Goal: Task Accomplishment & Management: Manage account settings

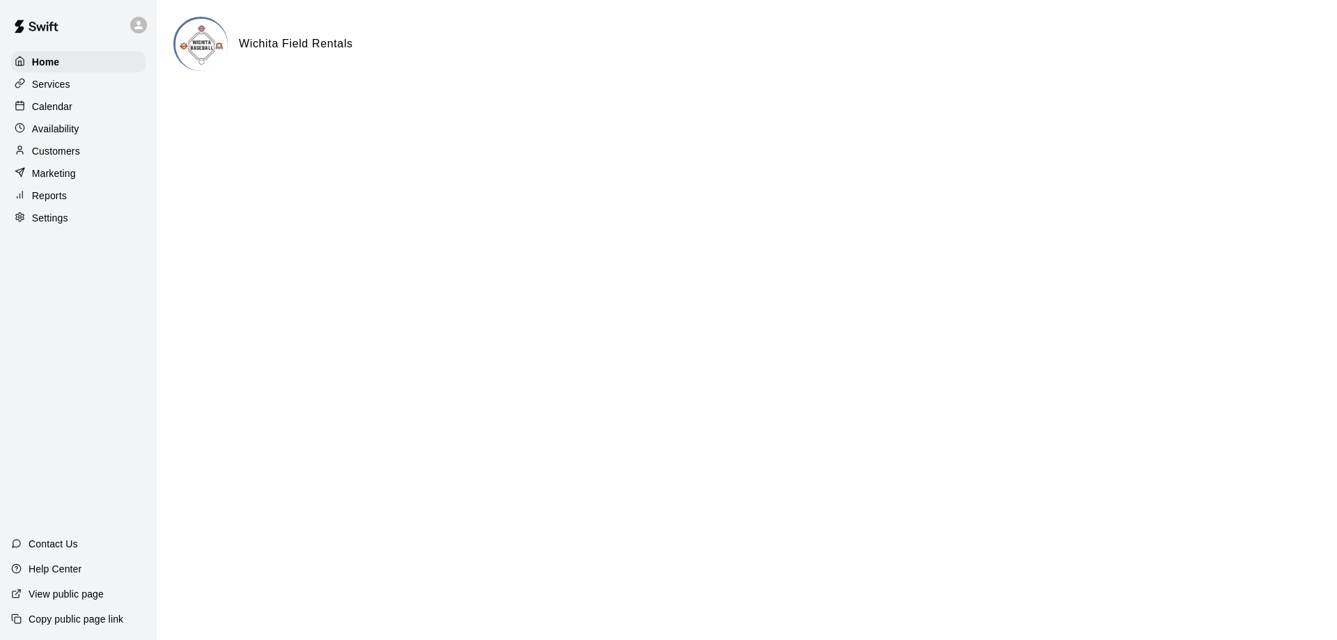
click at [54, 109] on p "Calendar" at bounding box center [52, 107] width 40 height 14
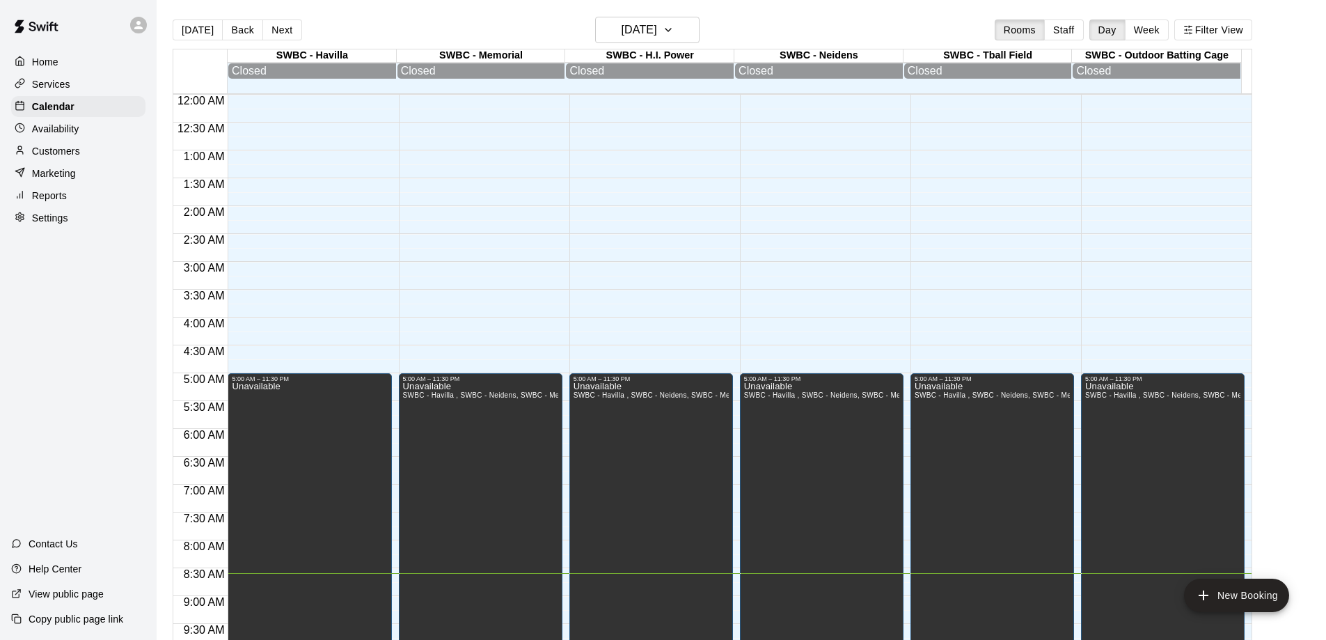
scroll to position [478, 0]
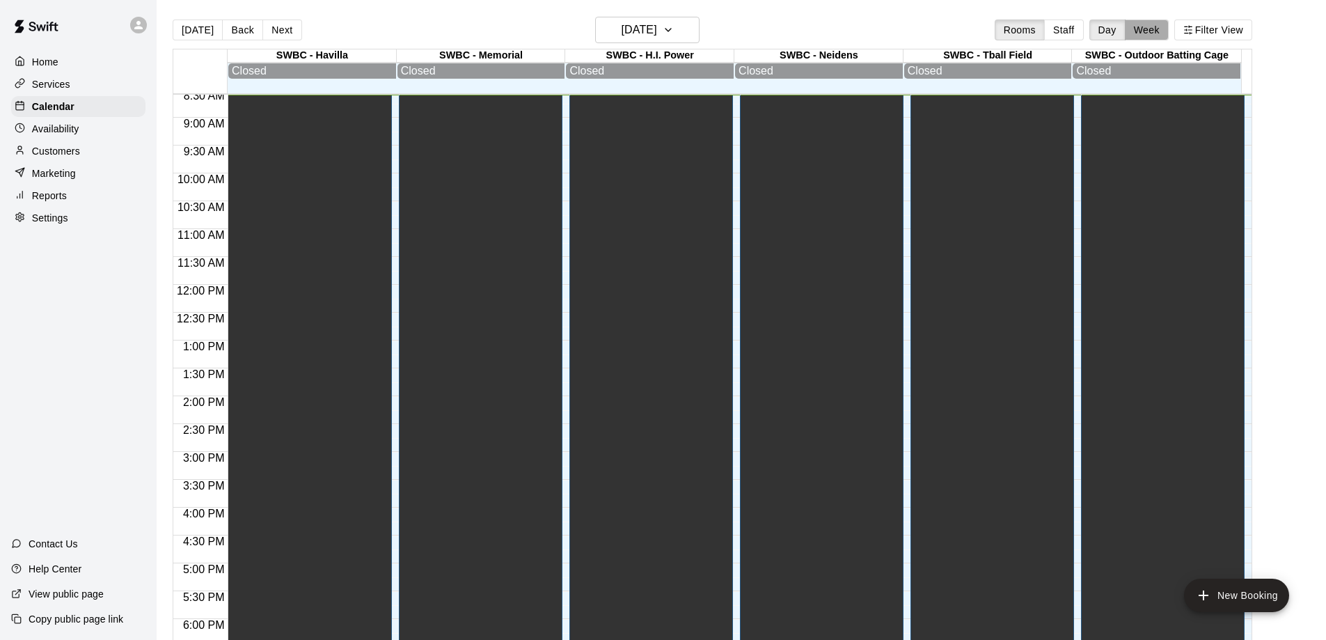
click at [1145, 28] on button "Week" at bounding box center [1147, 29] width 44 height 21
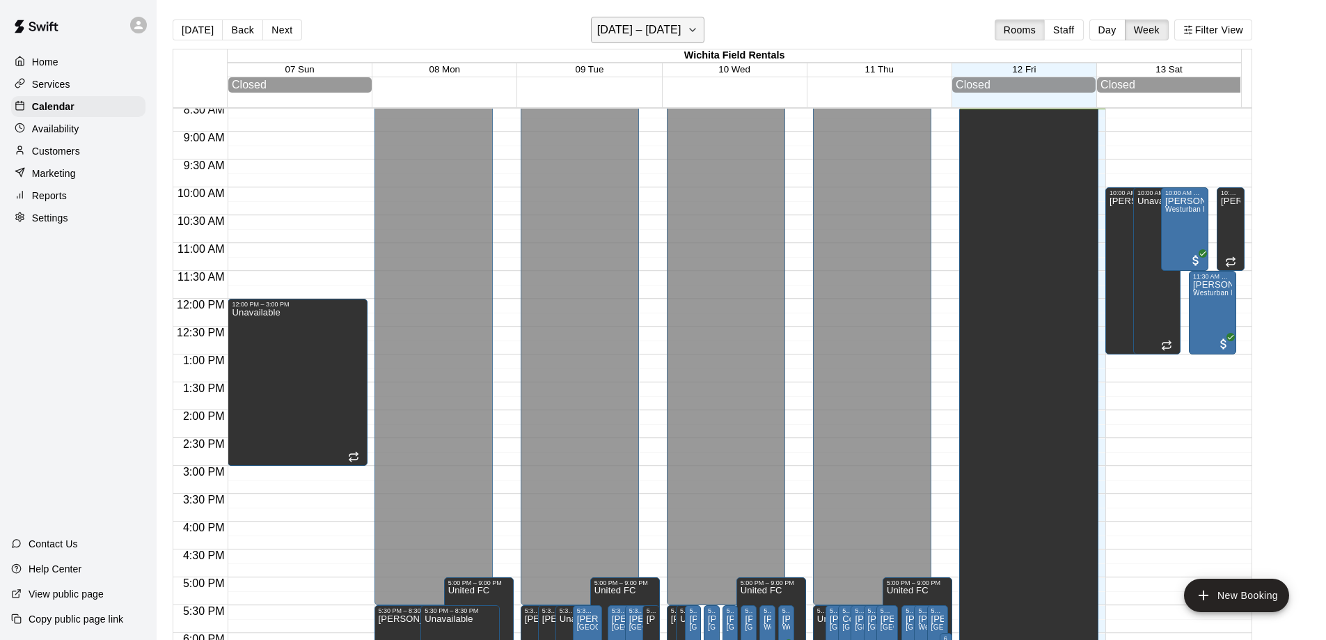
click at [680, 36] on h6 "[DATE] – [DATE]" at bounding box center [639, 29] width 84 height 19
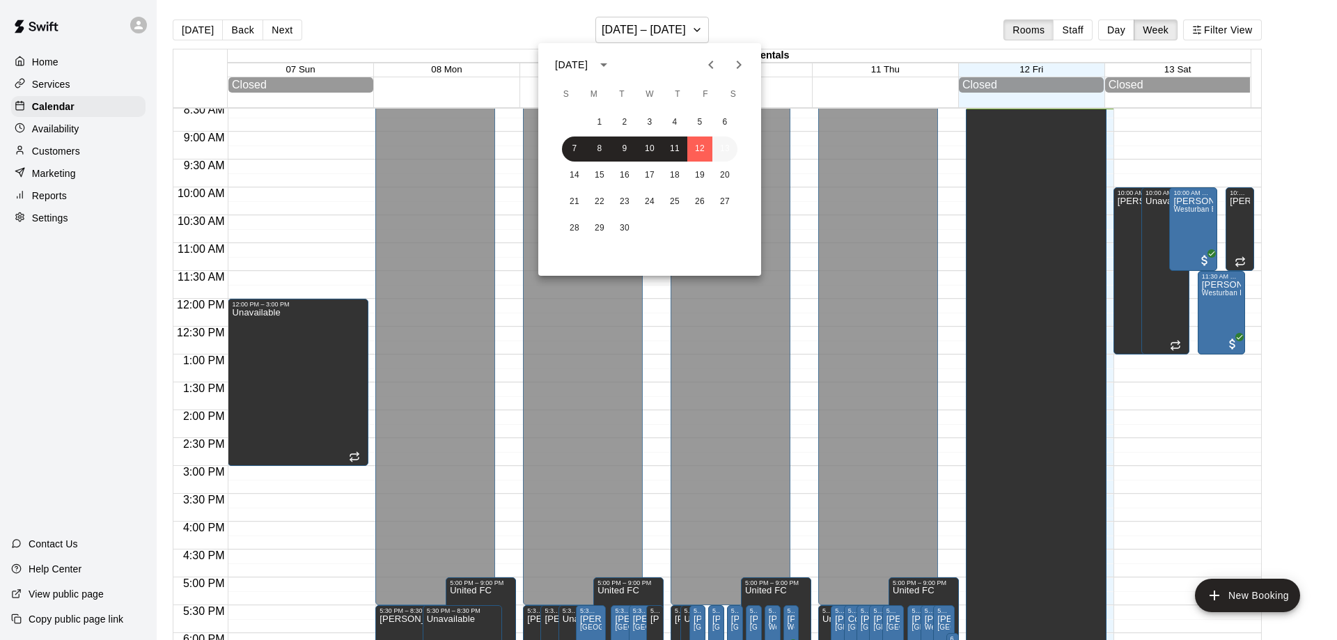
click at [727, 147] on button "13" at bounding box center [724, 148] width 25 height 25
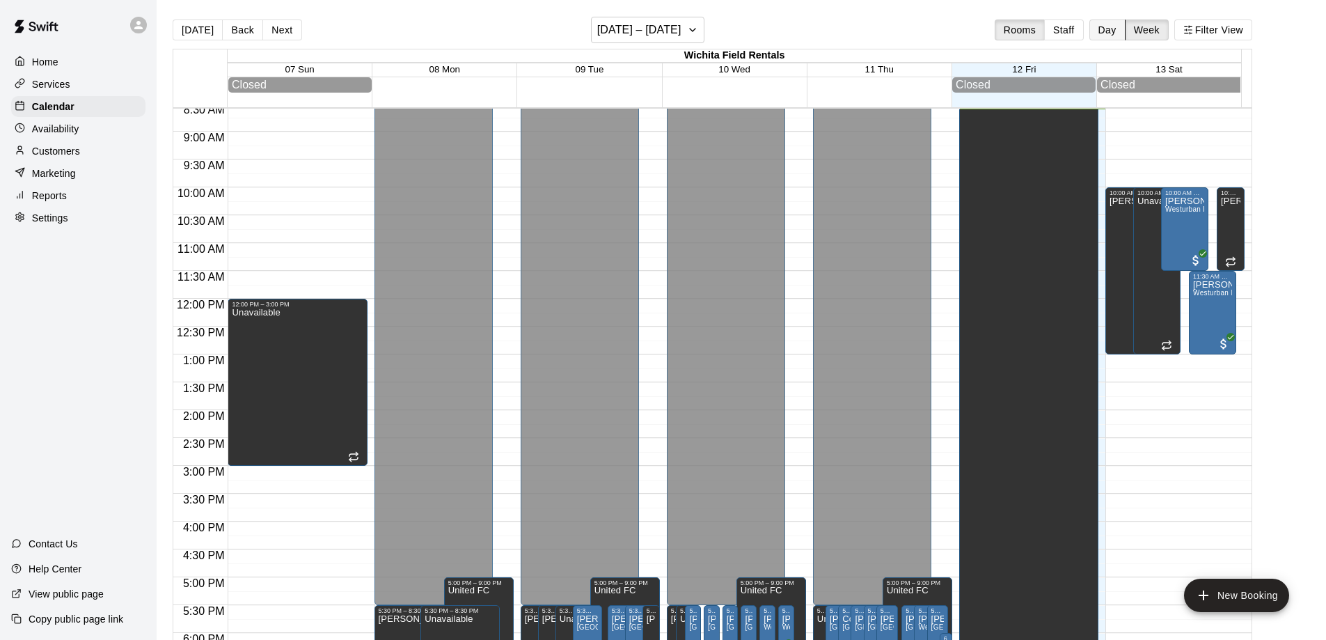
click at [1115, 29] on button "Day" at bounding box center [1107, 29] width 36 height 21
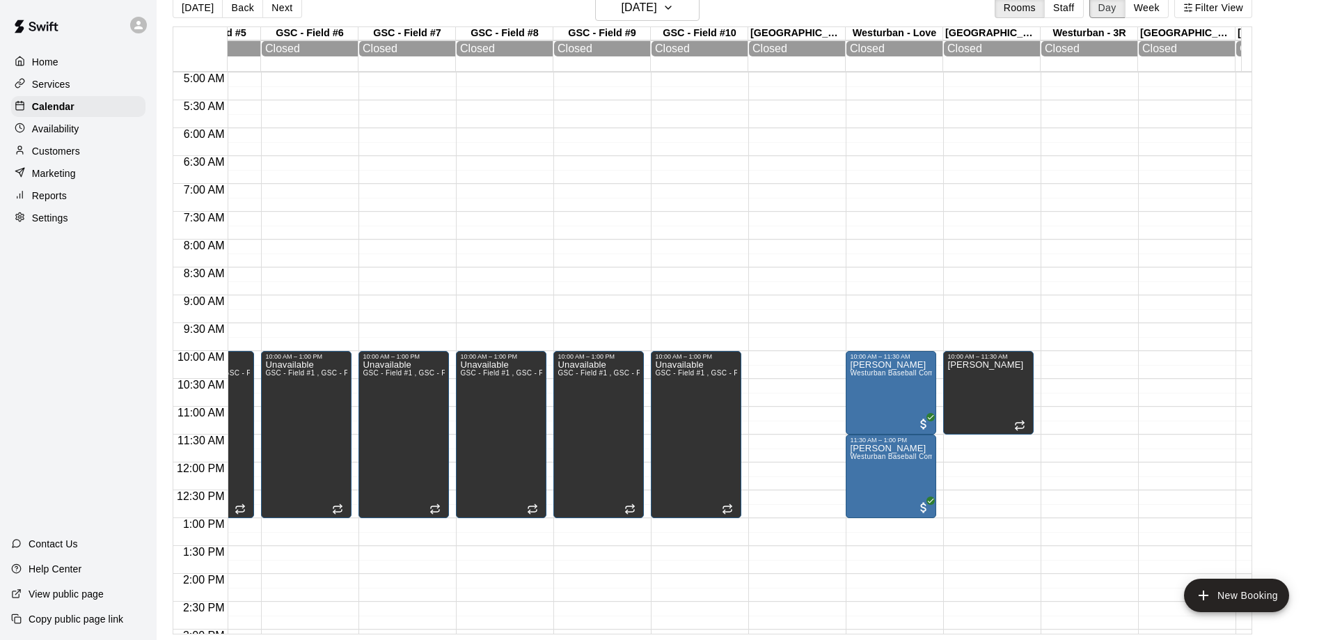
scroll to position [0, 1275]
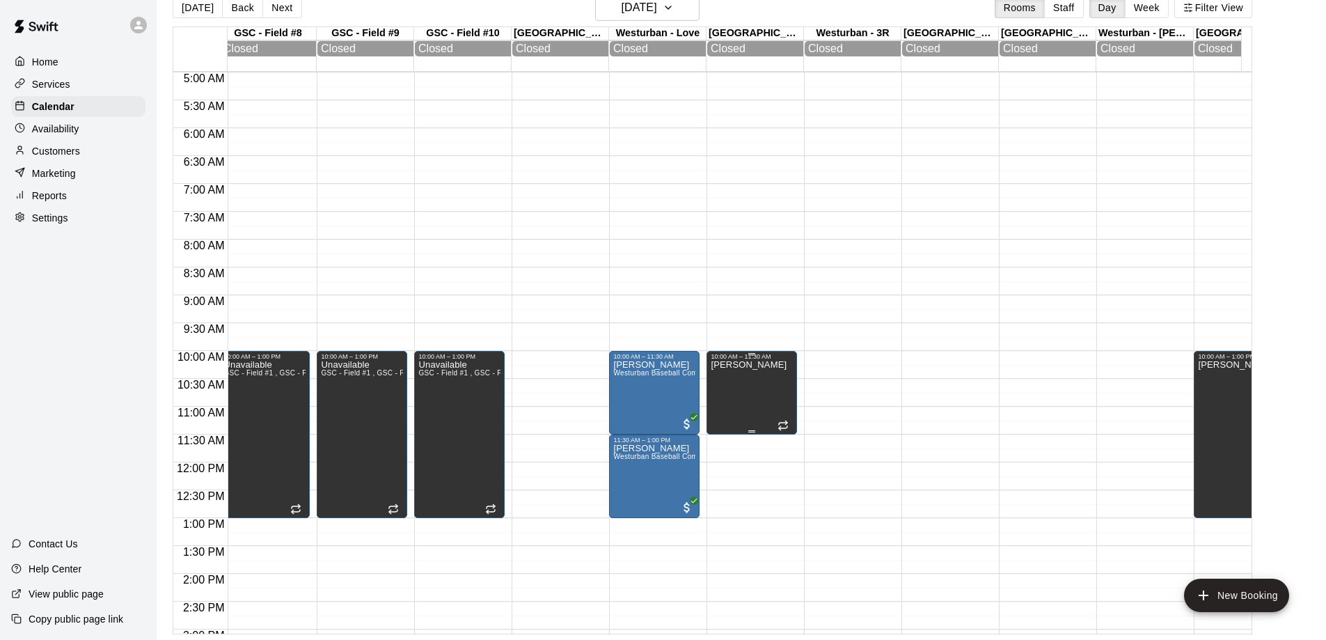
click at [780, 422] on div at bounding box center [785, 424] width 14 height 14
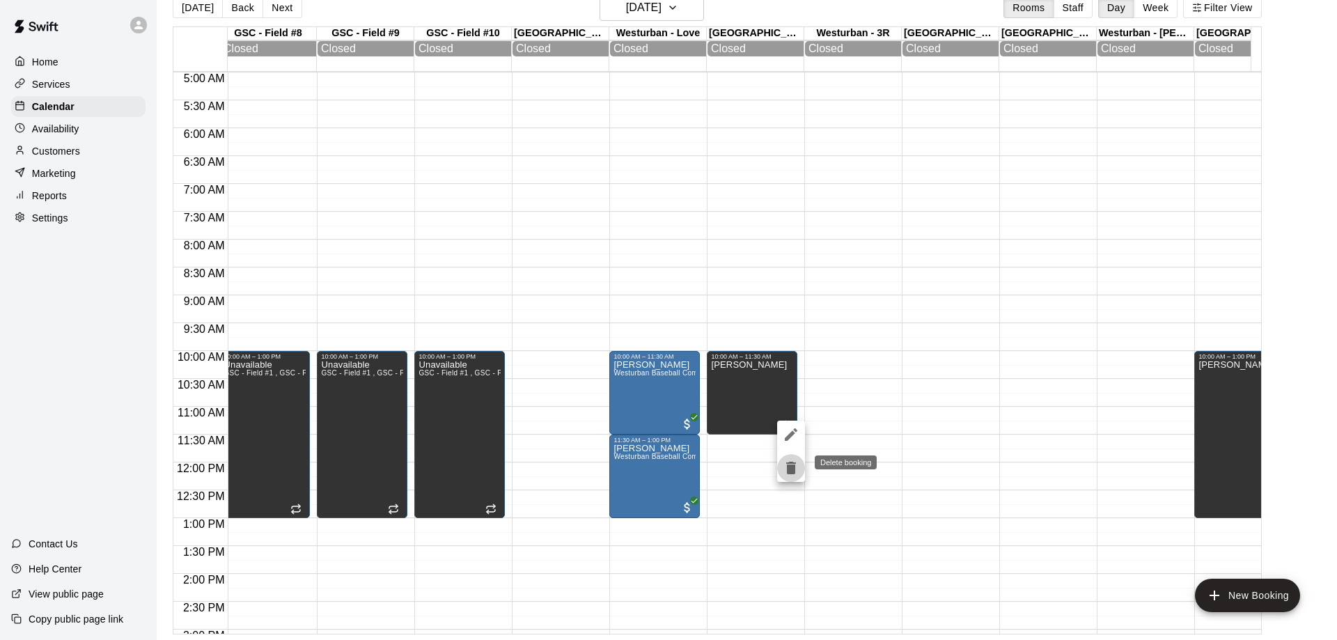
click at [789, 470] on icon "delete" at bounding box center [791, 468] width 10 height 13
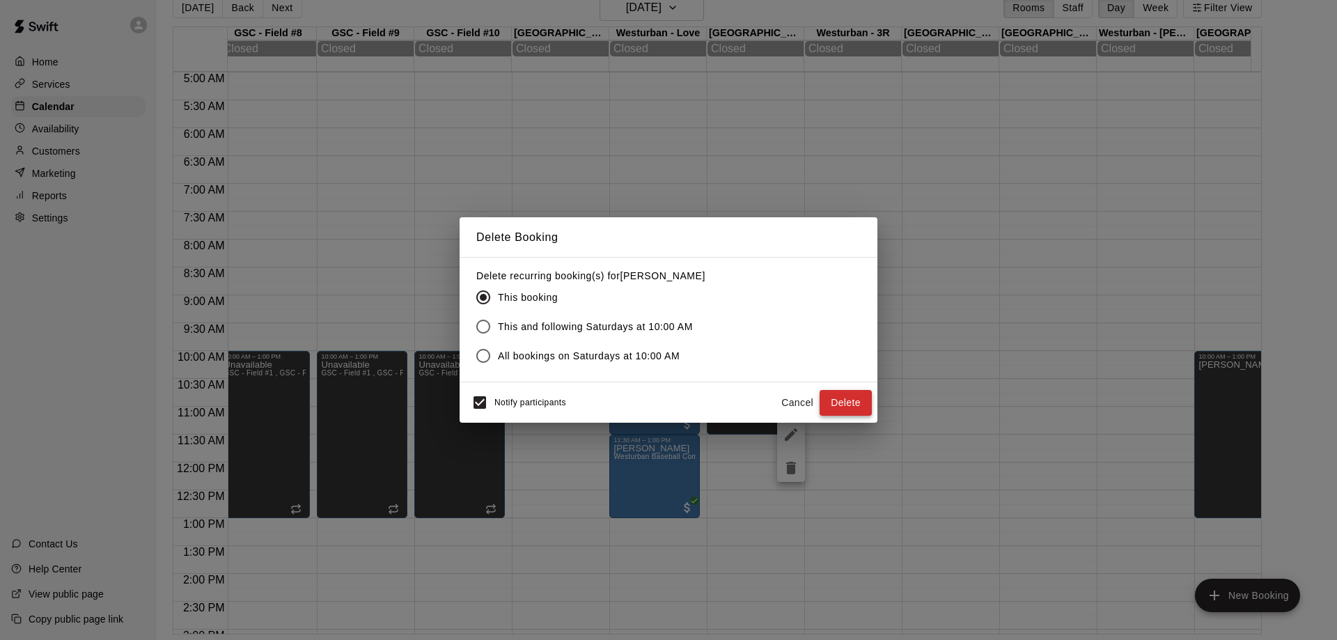
click at [851, 410] on button "Delete" at bounding box center [845, 403] width 52 height 26
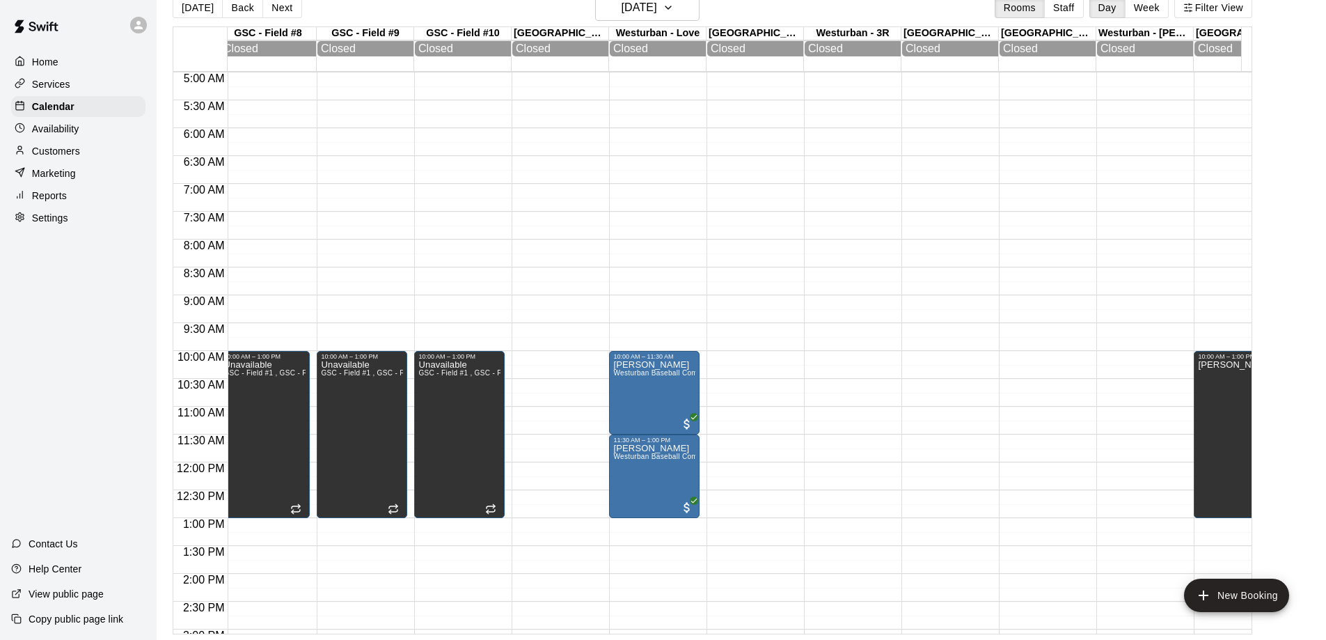
scroll to position [0, 1407]
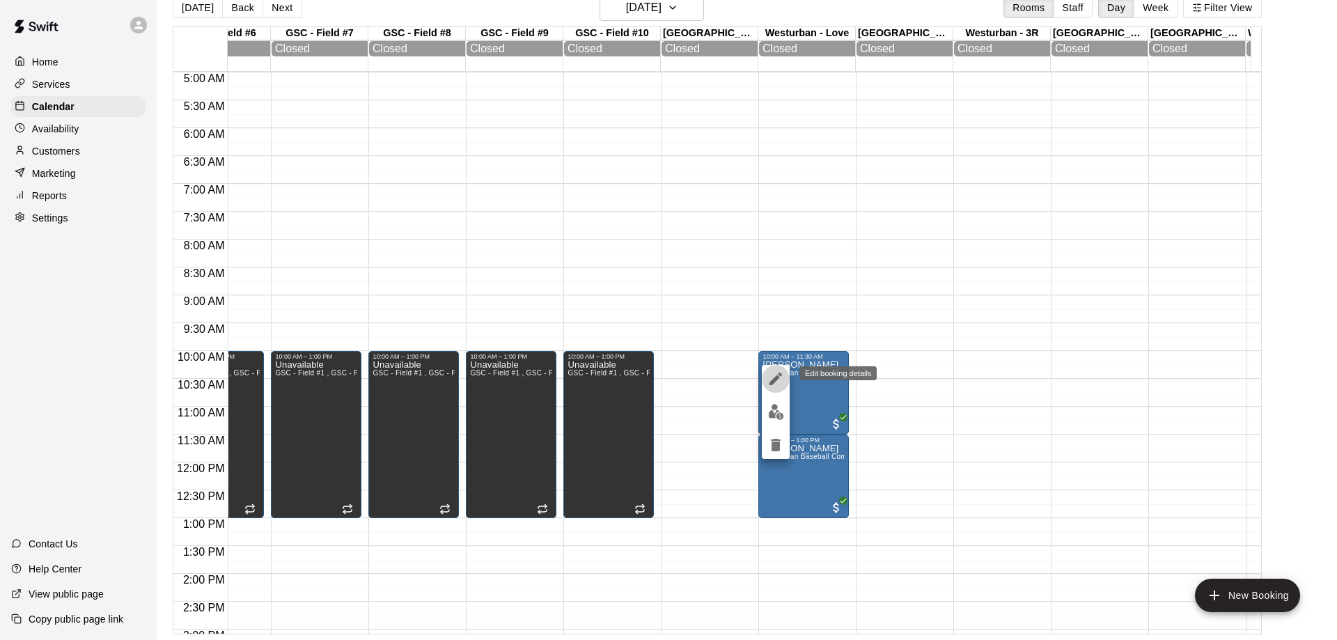
click at [777, 376] on icon "edit" at bounding box center [775, 378] width 13 height 13
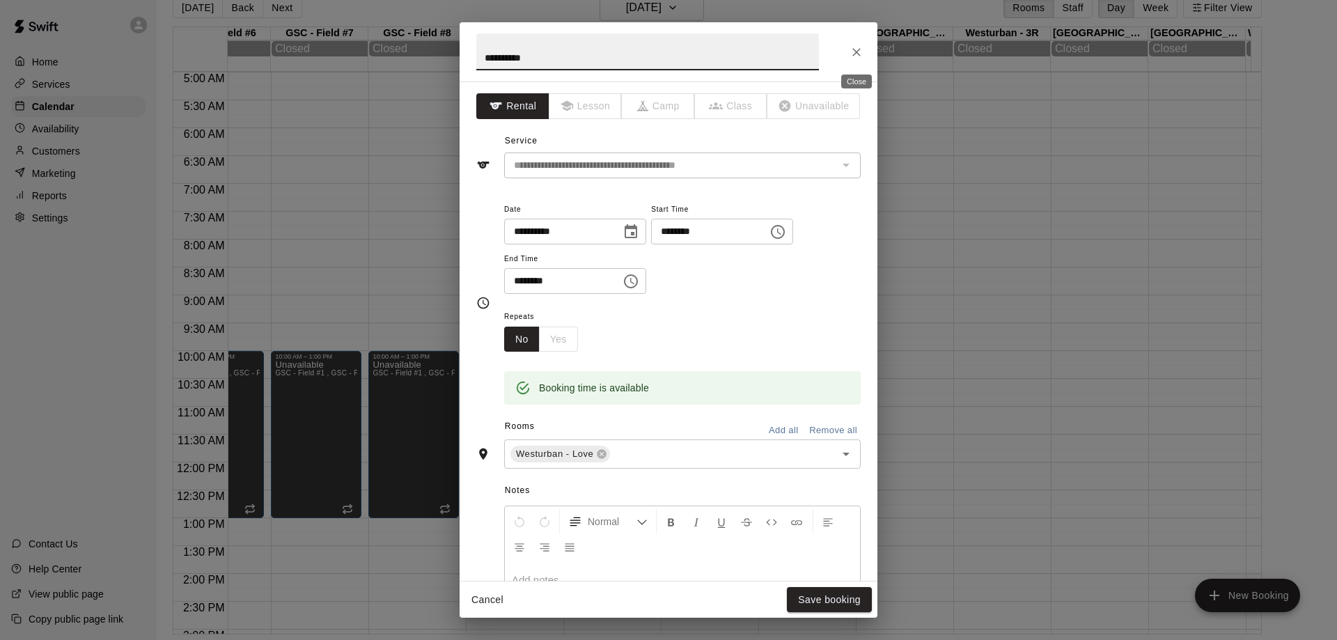
click at [860, 51] on icon "Close" at bounding box center [856, 52] width 14 height 14
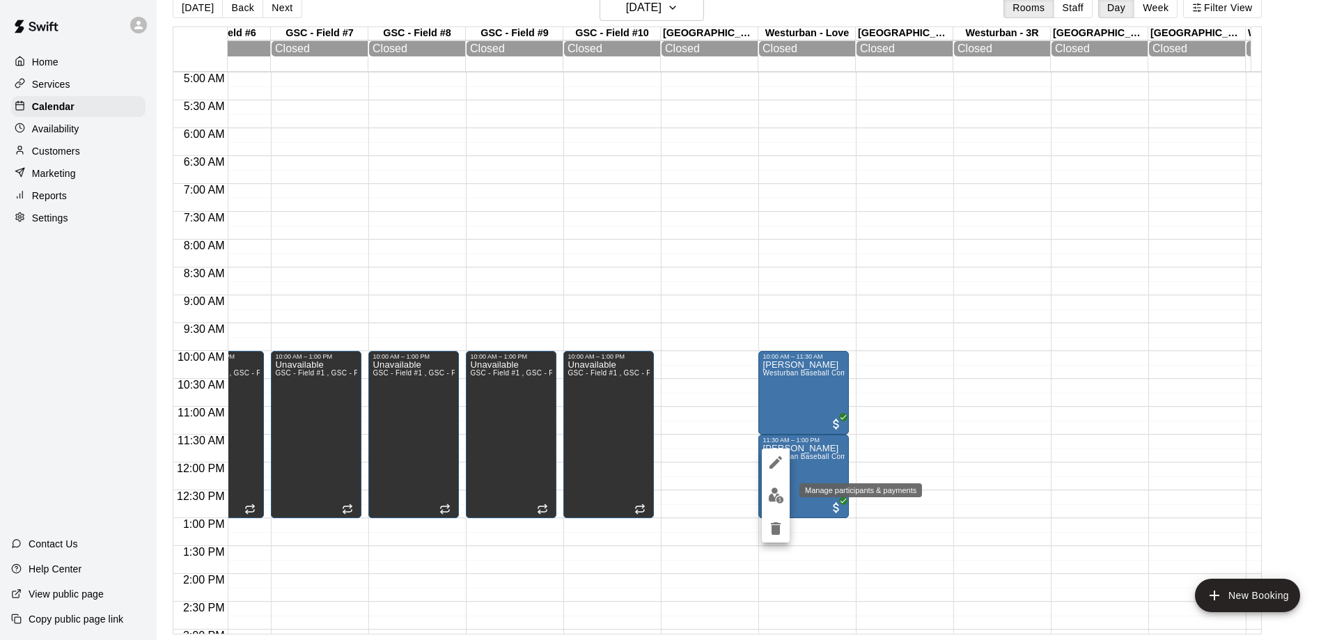
click at [778, 494] on img "edit" at bounding box center [776, 495] width 16 height 16
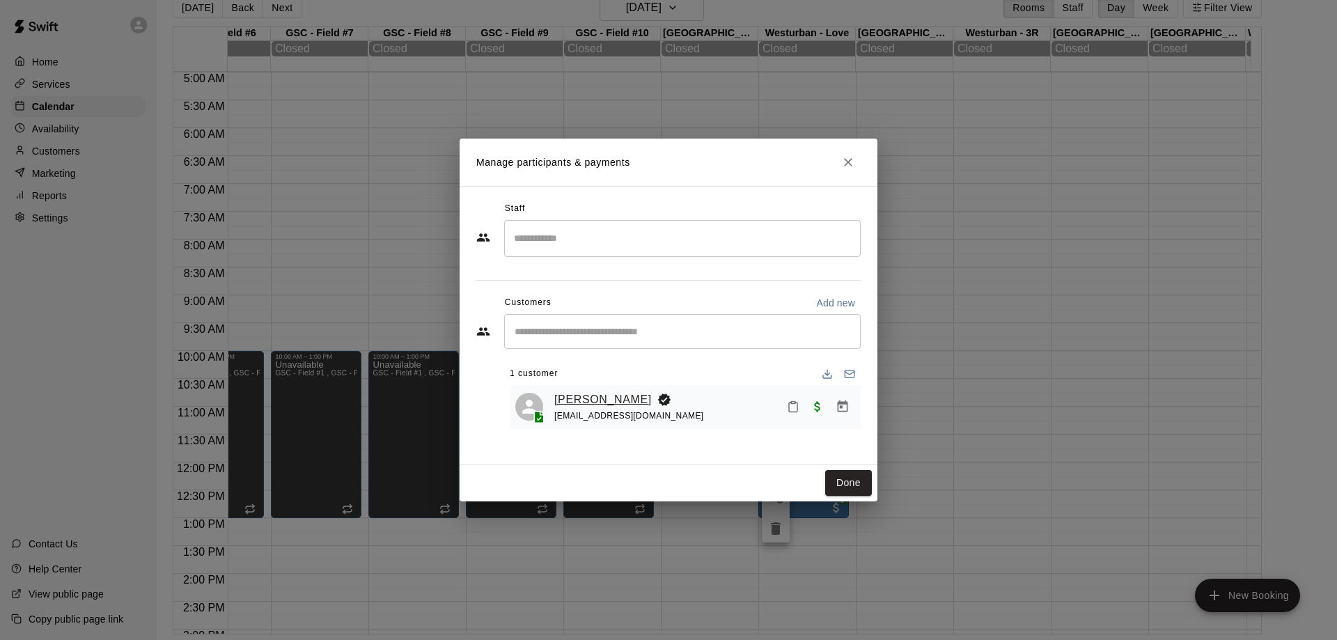
click at [594, 394] on link "[PERSON_NAME]" at bounding box center [602, 400] width 97 height 18
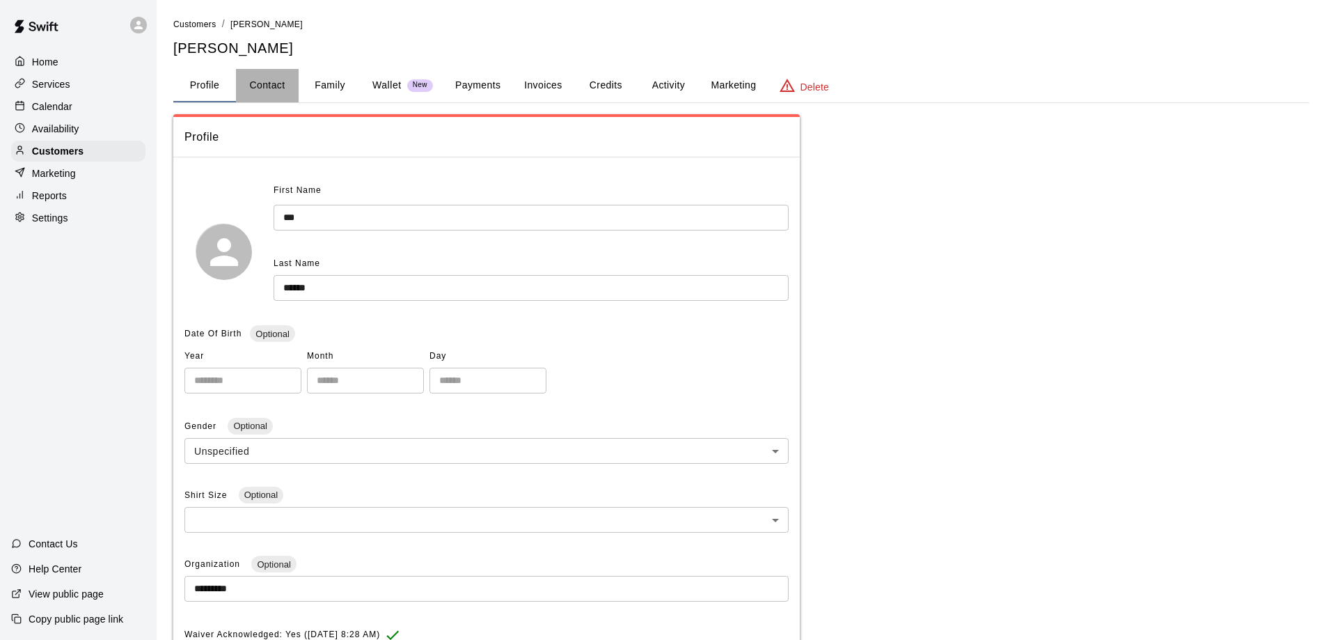
click at [264, 87] on button "Contact" at bounding box center [267, 85] width 63 height 33
select select "**"
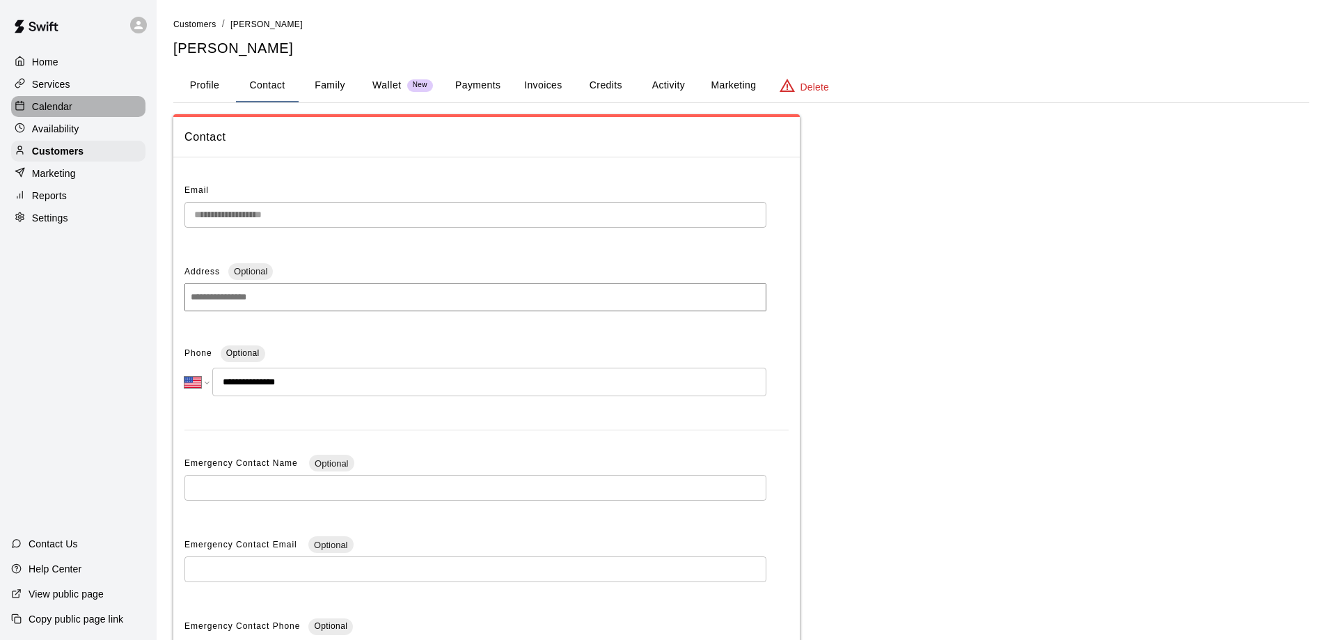
click at [44, 103] on p "Calendar" at bounding box center [52, 107] width 40 height 14
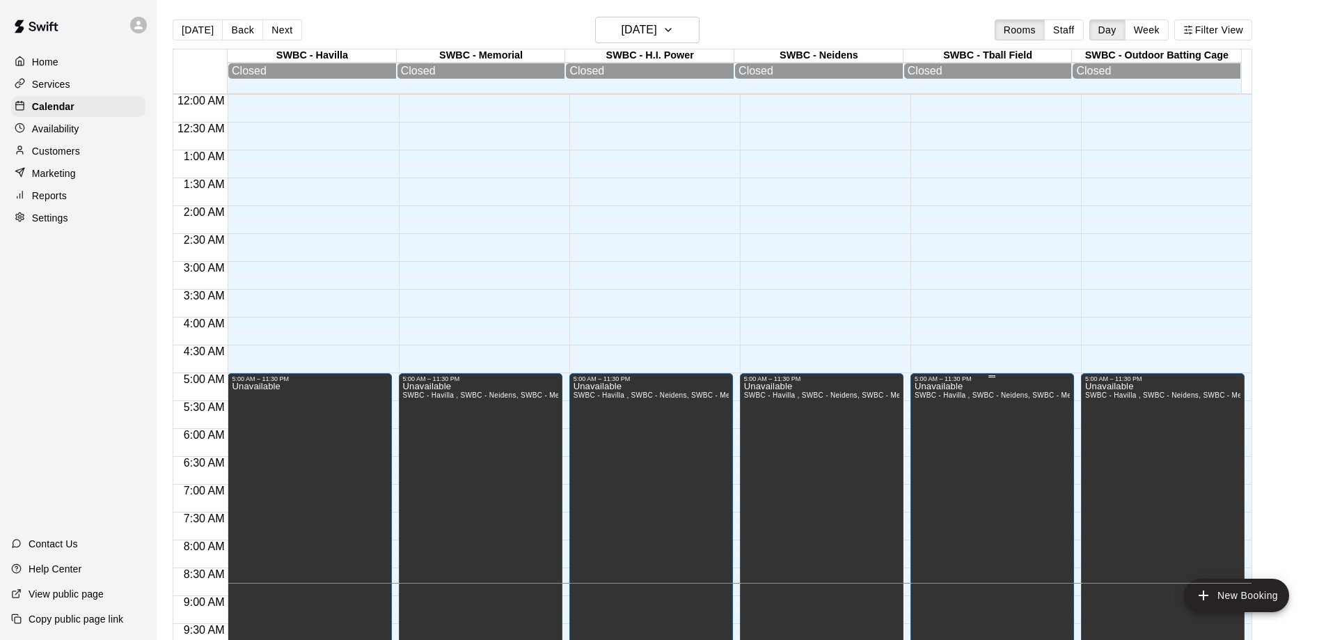
scroll to position [489, 0]
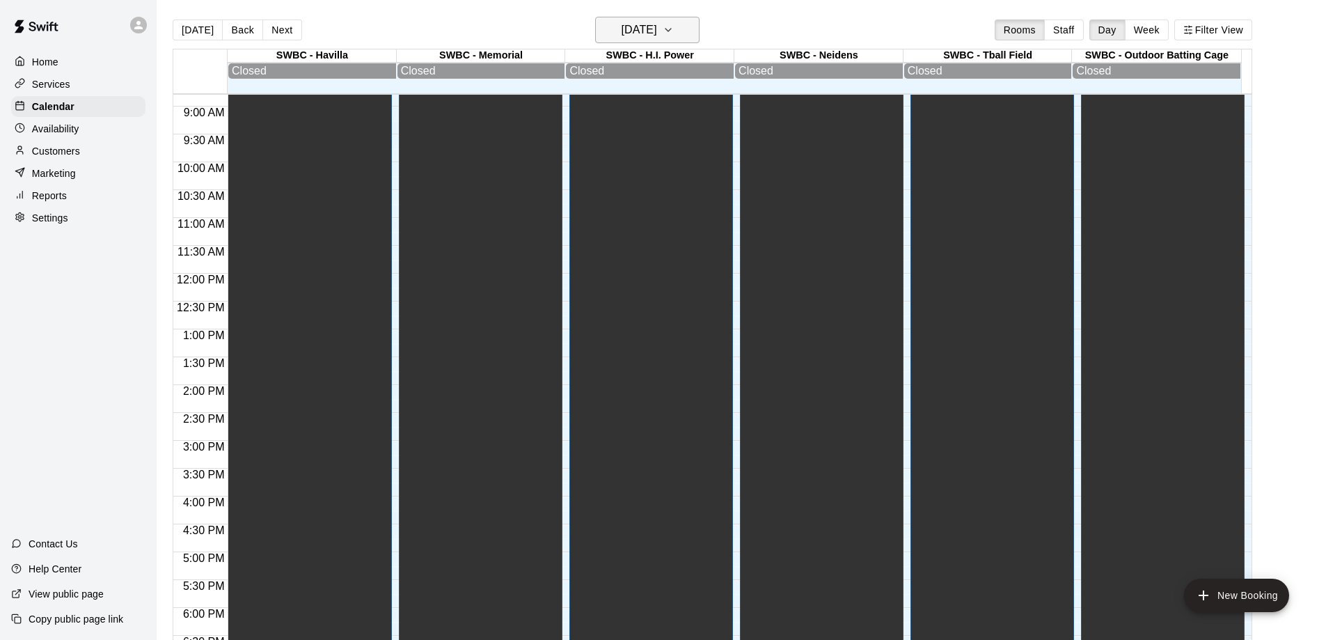
click at [674, 26] on icon "button" at bounding box center [668, 30] width 11 height 17
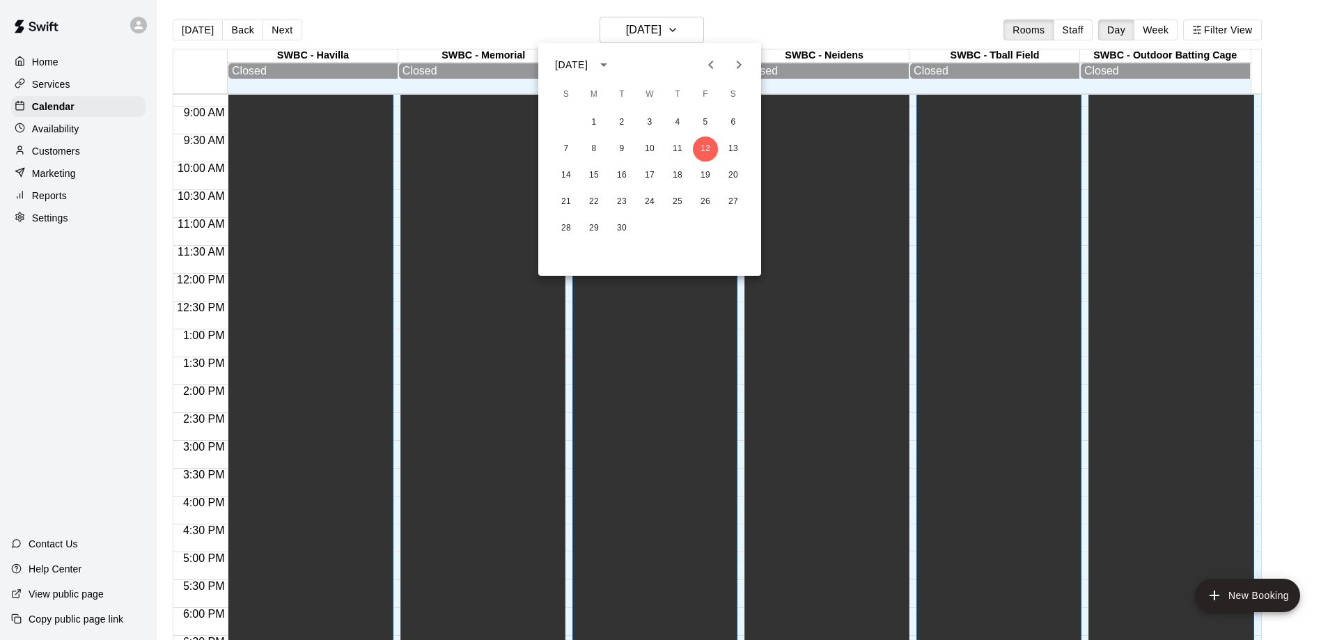
click at [1158, 27] on div at bounding box center [668, 320] width 1337 height 640
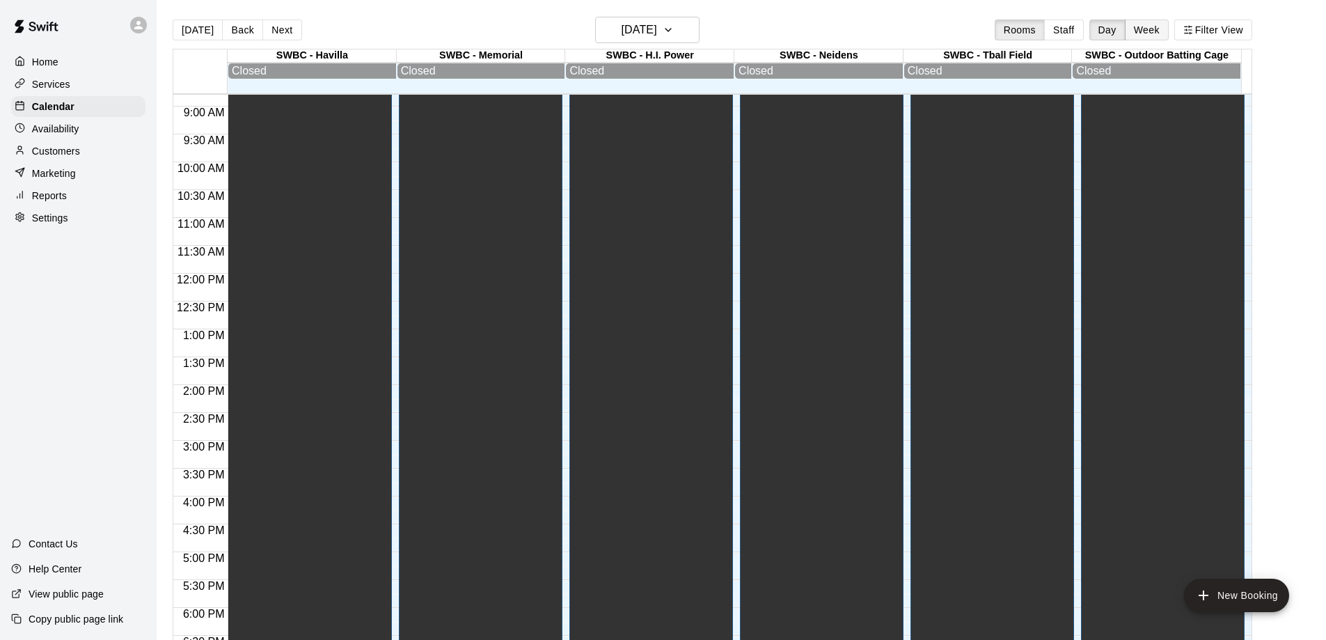
click at [1159, 23] on button "Week" at bounding box center [1147, 29] width 44 height 21
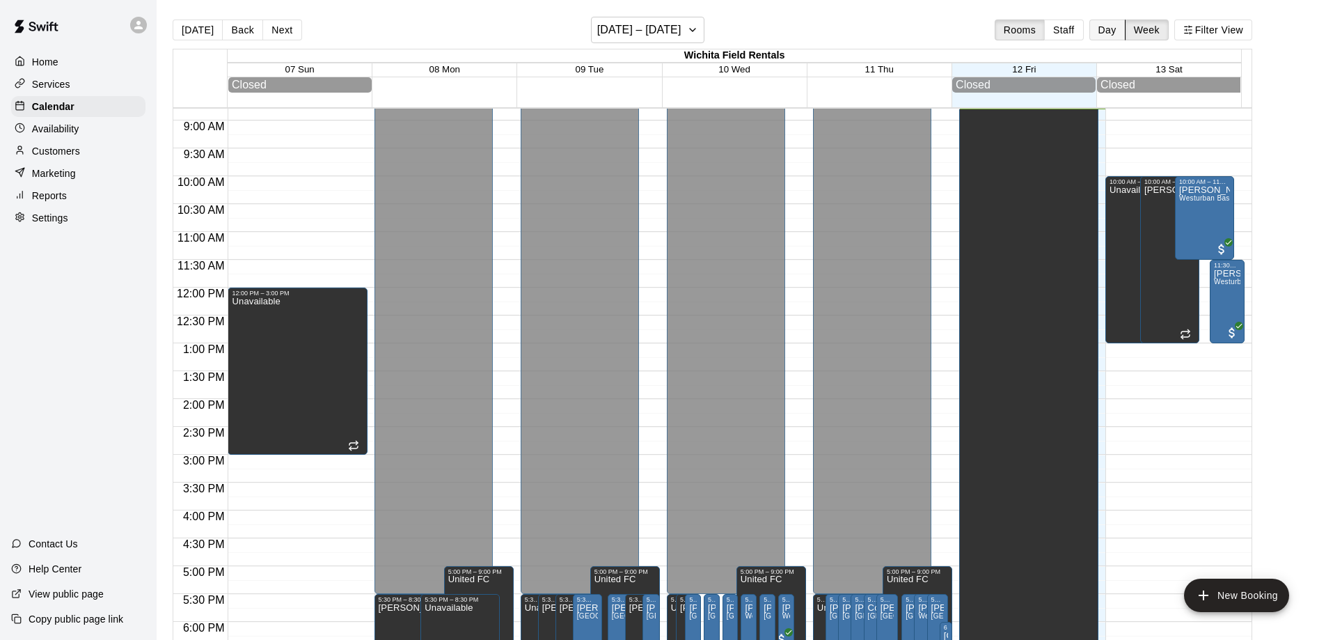
click at [1113, 30] on button "Day" at bounding box center [1107, 29] width 36 height 21
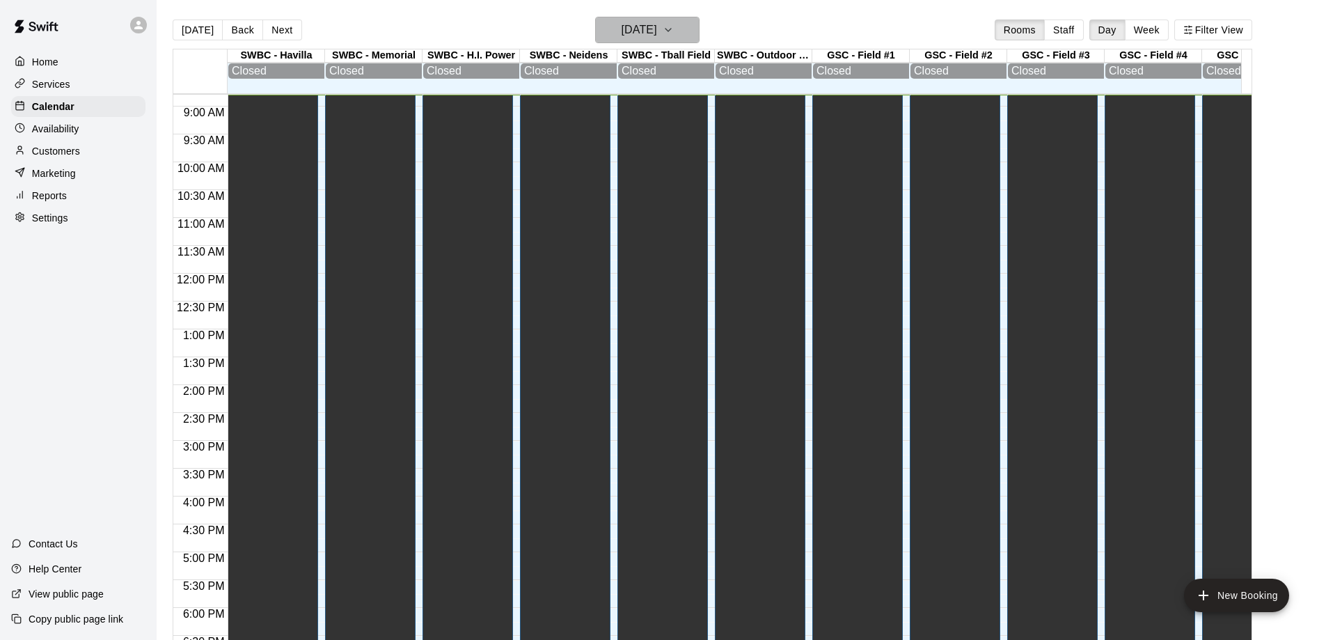
click at [691, 38] on button "[DATE]" at bounding box center [647, 30] width 104 height 26
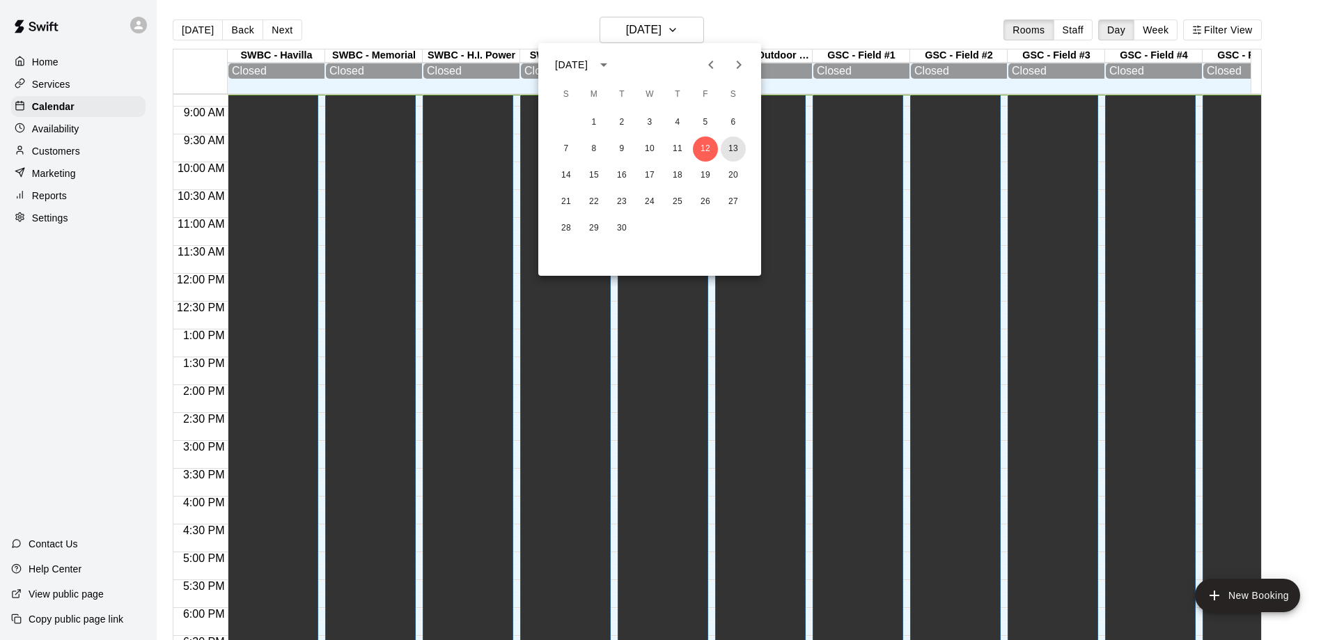
click at [728, 146] on button "13" at bounding box center [732, 148] width 25 height 25
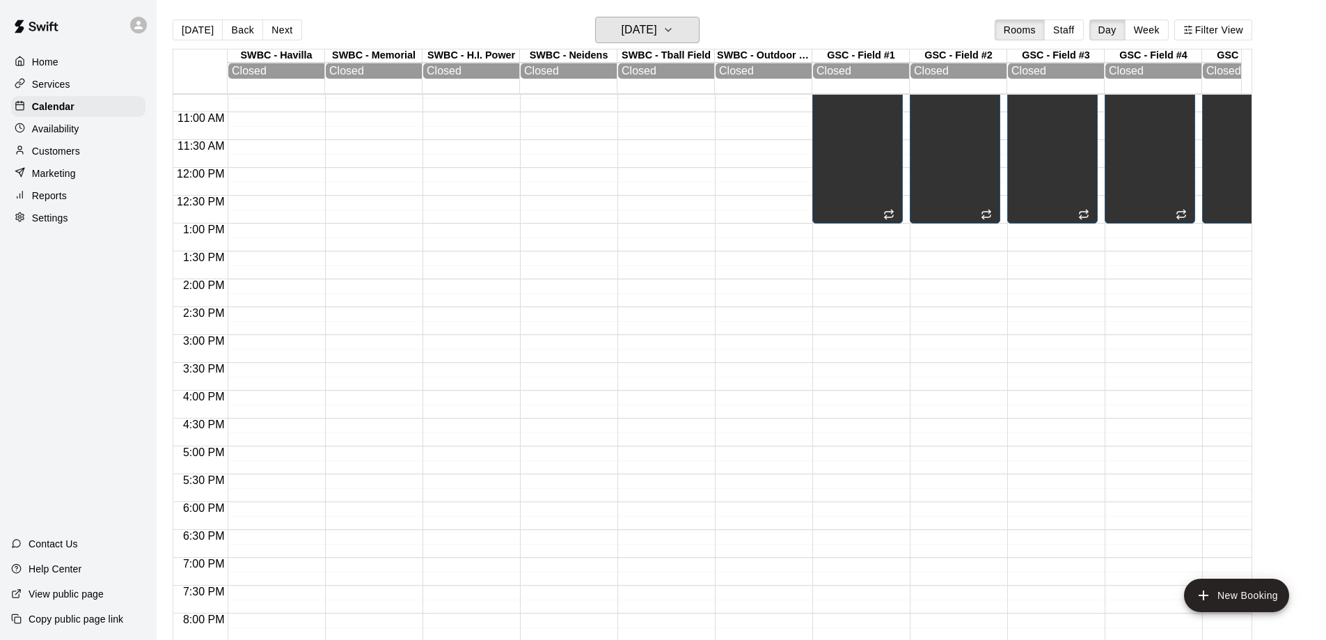
scroll to position [302, 0]
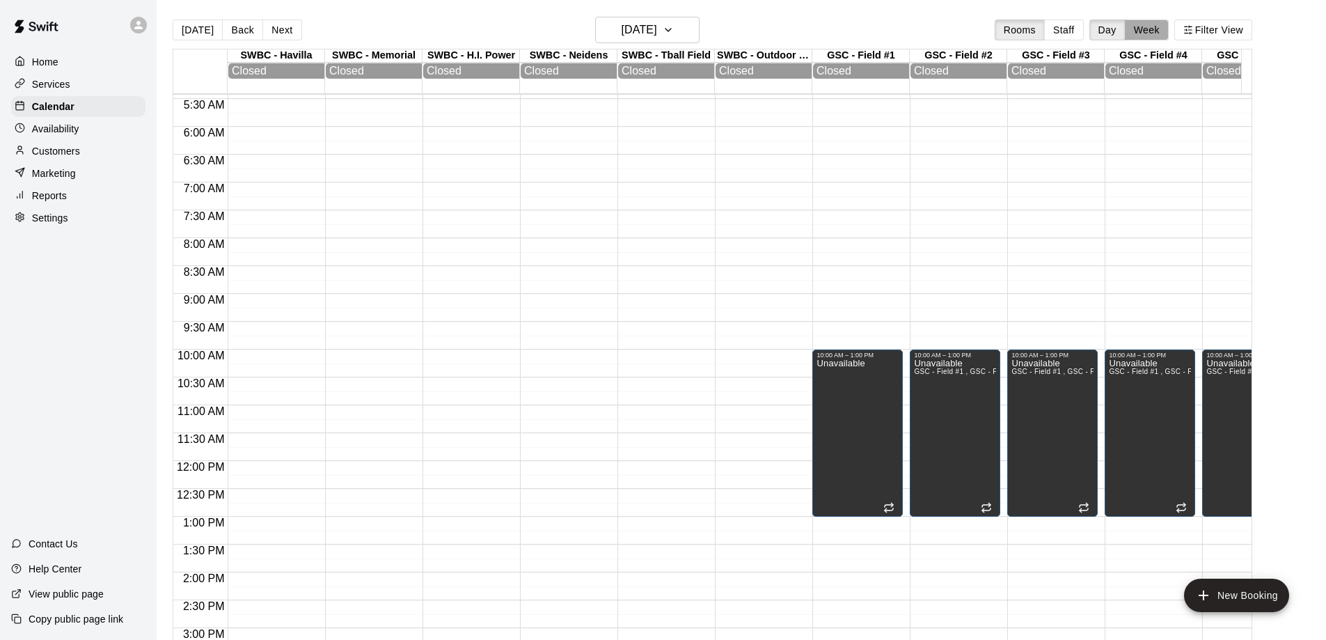
click at [1161, 33] on button "Week" at bounding box center [1147, 29] width 44 height 21
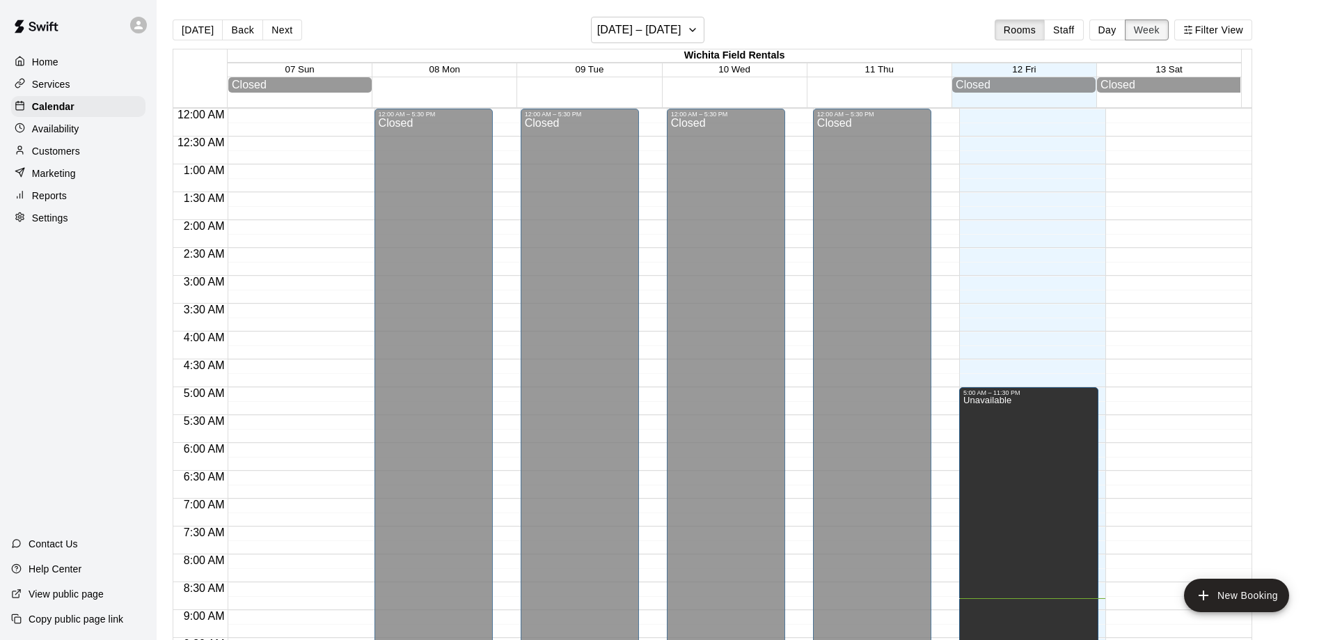
scroll to position [489, 0]
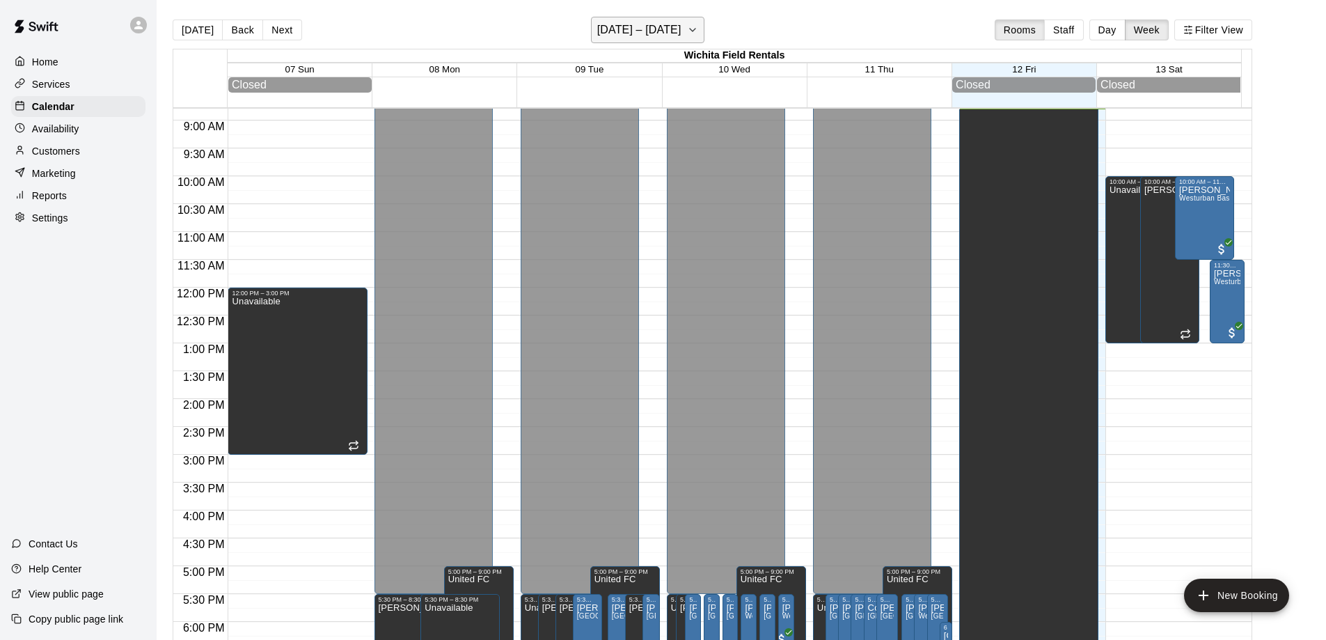
click at [697, 31] on icon "button" at bounding box center [692, 30] width 11 height 17
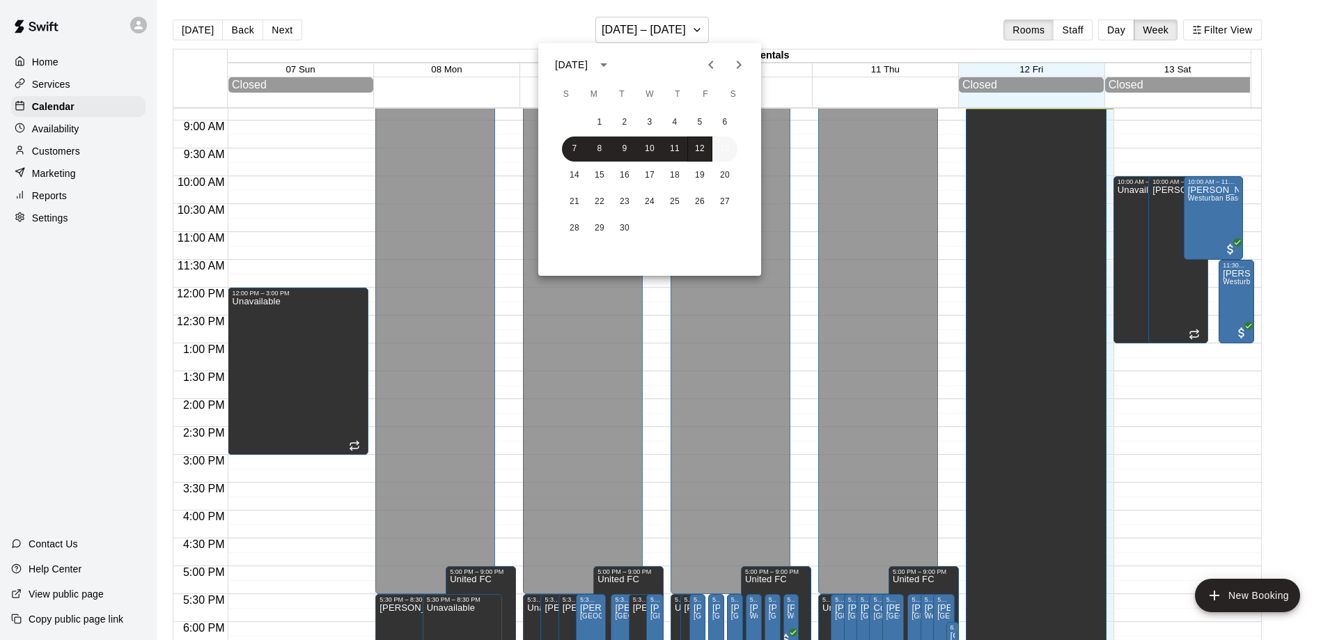
click at [725, 145] on button "13" at bounding box center [724, 148] width 25 height 25
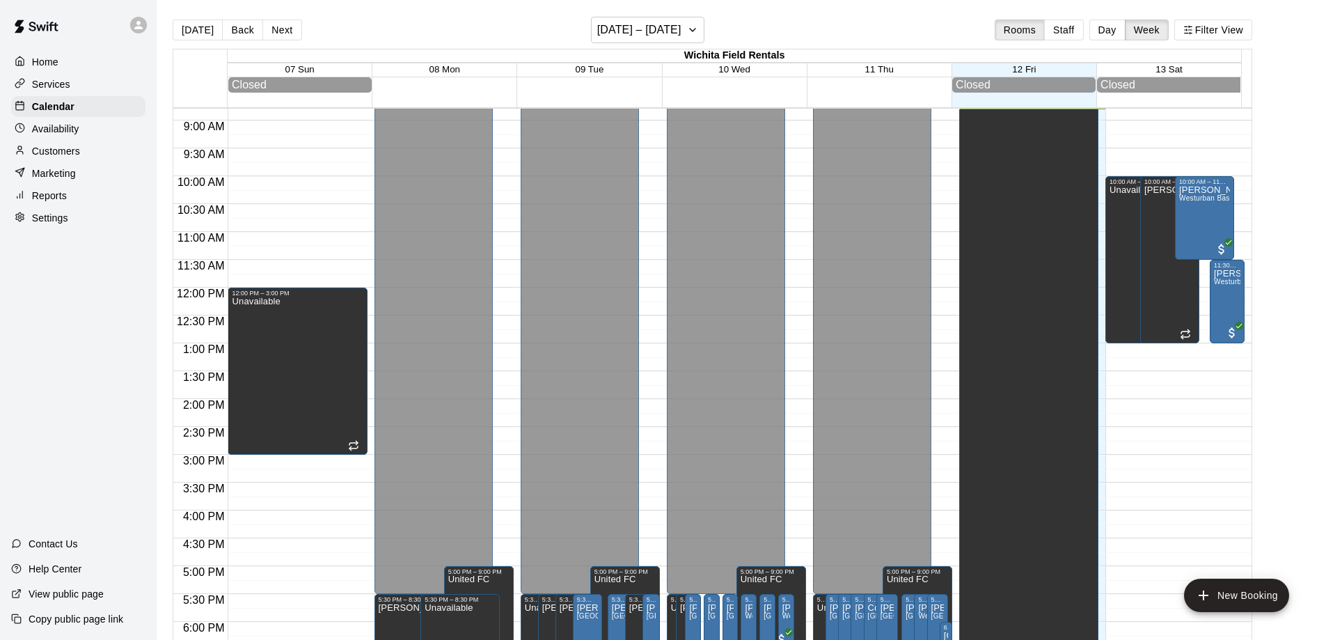
click at [1115, 31] on button "Day" at bounding box center [1107, 29] width 36 height 21
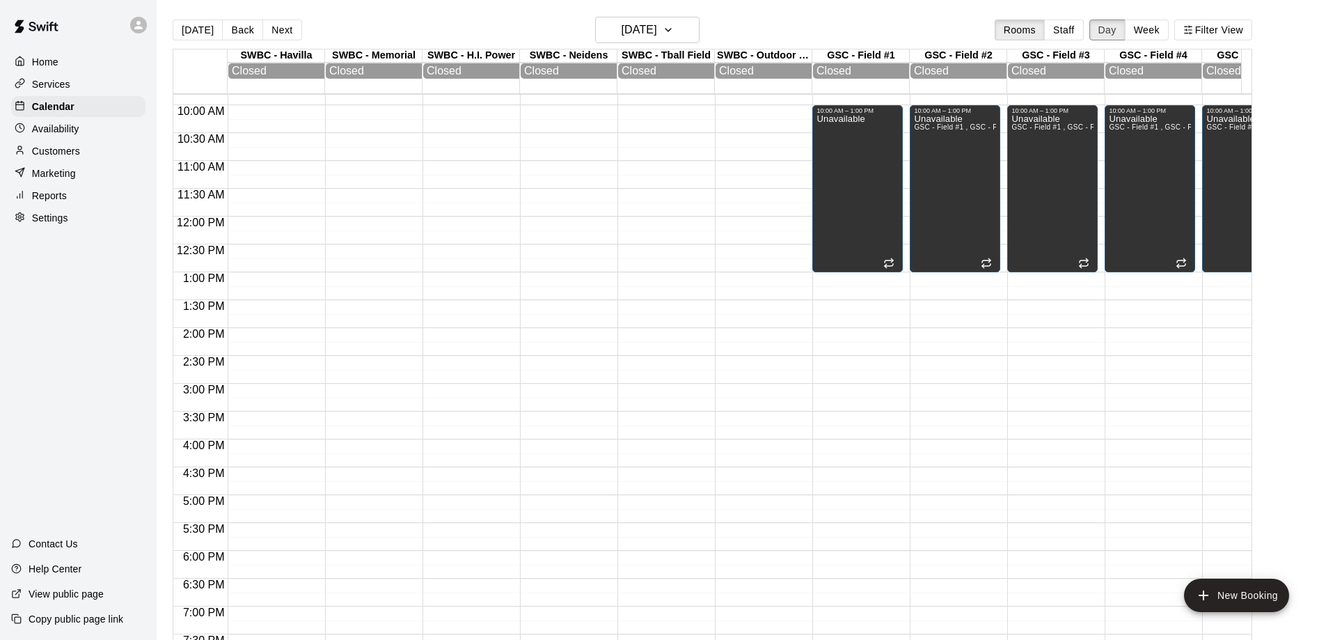
scroll to position [302, 0]
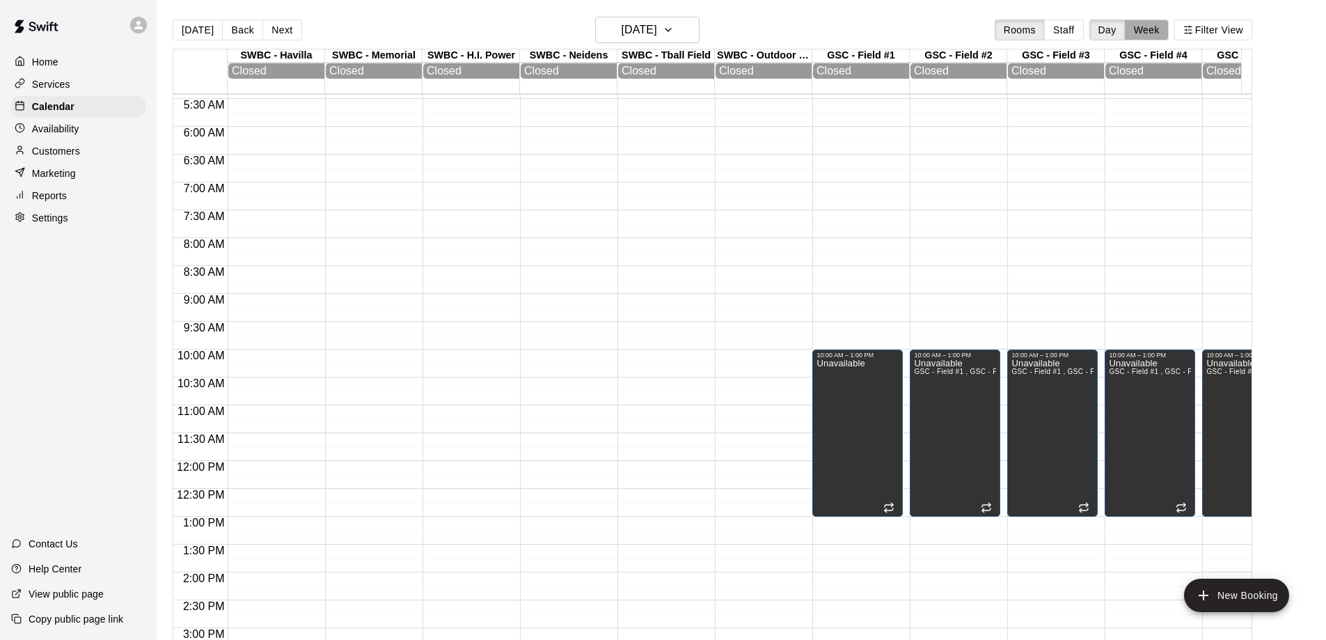
click at [1153, 33] on button "Week" at bounding box center [1147, 29] width 44 height 21
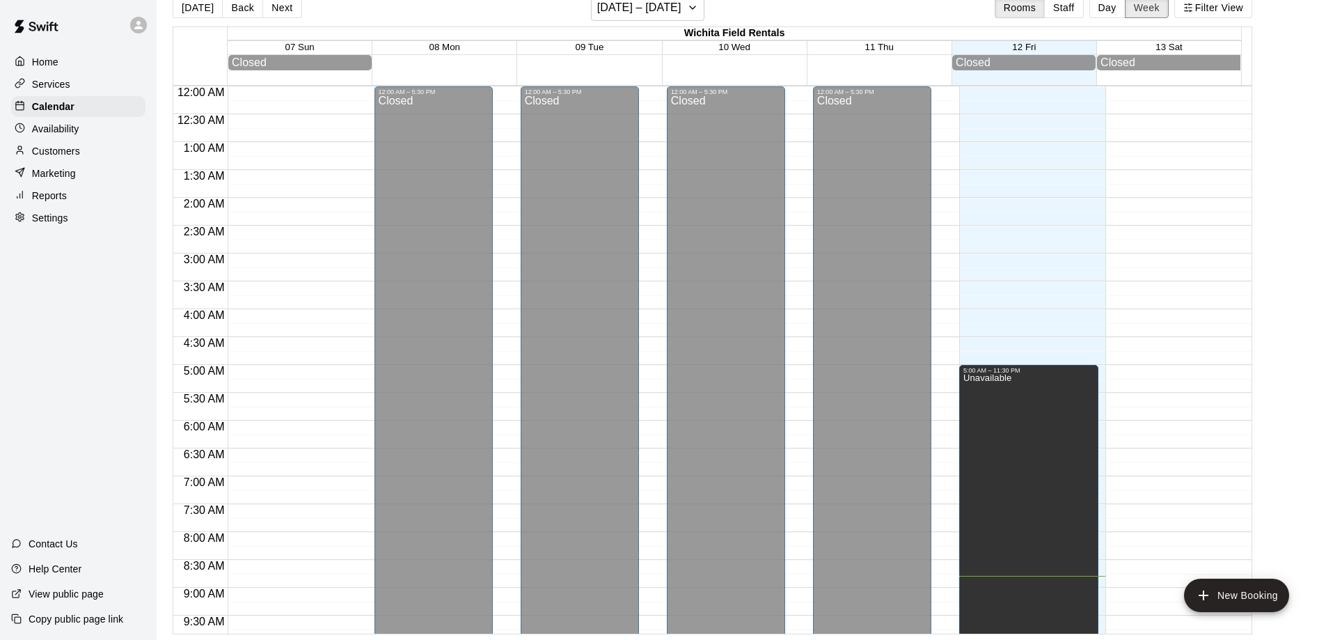
scroll to position [0, 0]
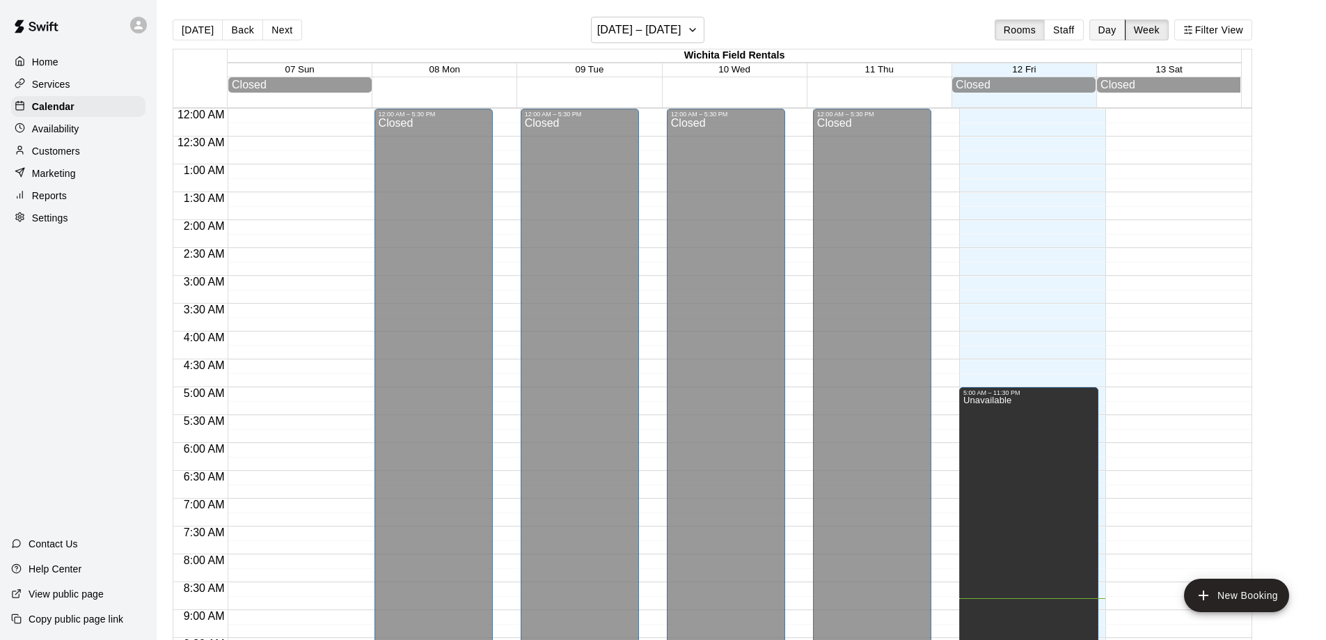
click at [1116, 27] on button "Day" at bounding box center [1107, 29] width 36 height 21
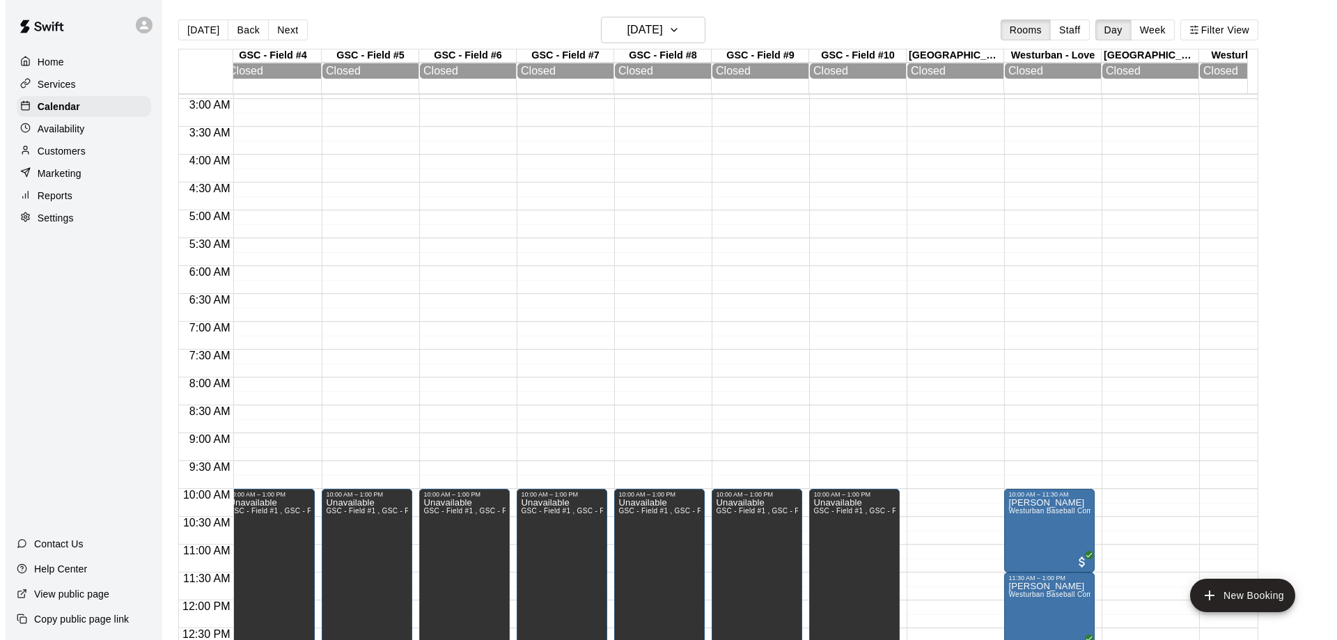
scroll to position [0, 1803]
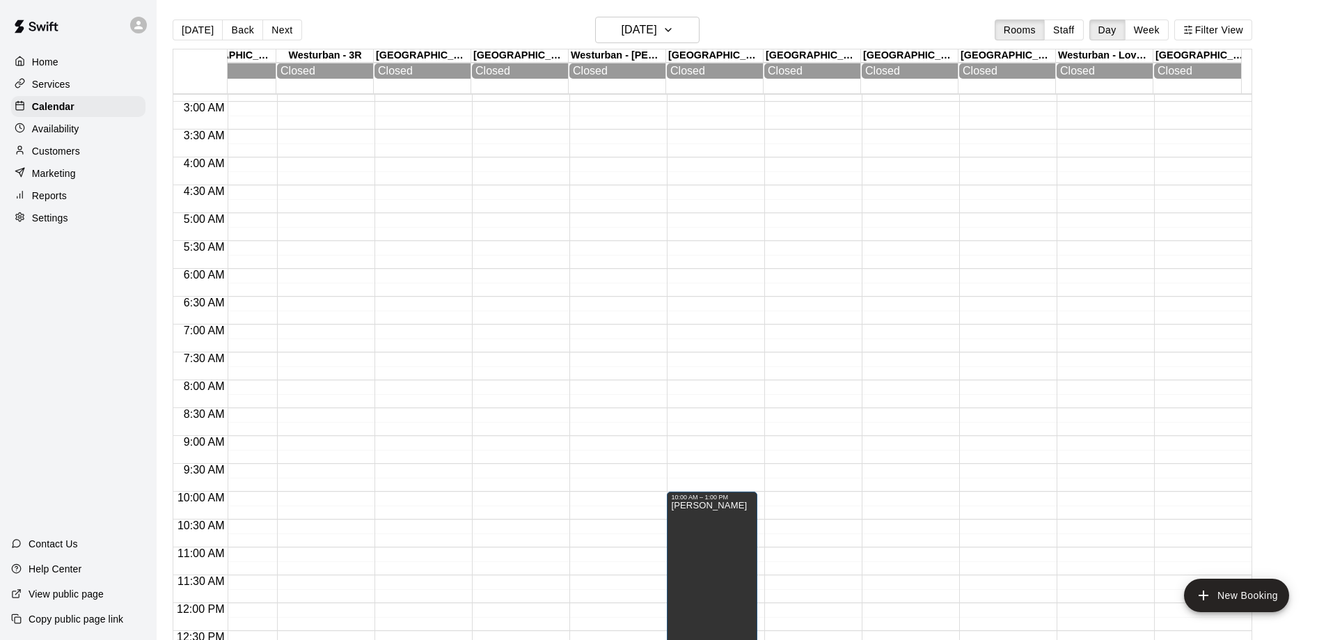
drag, startPoint x: 710, startPoint y: 452, endPoint x: 846, endPoint y: 441, distance: 136.9
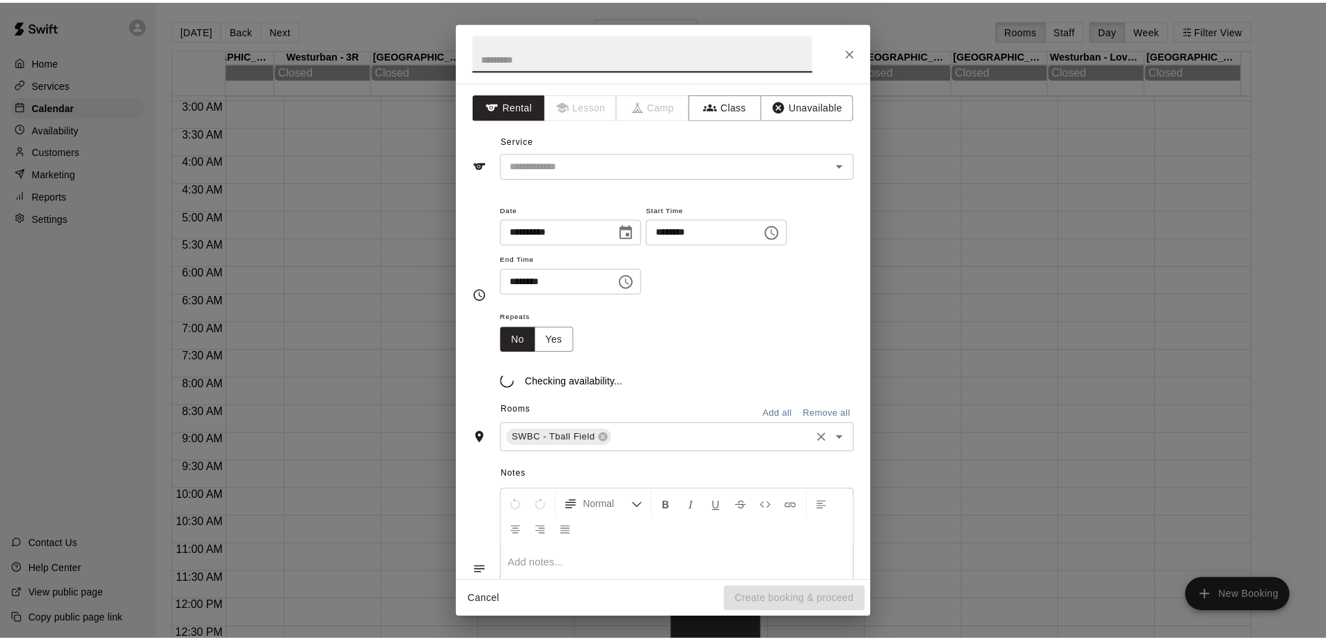
scroll to position [368, 1803]
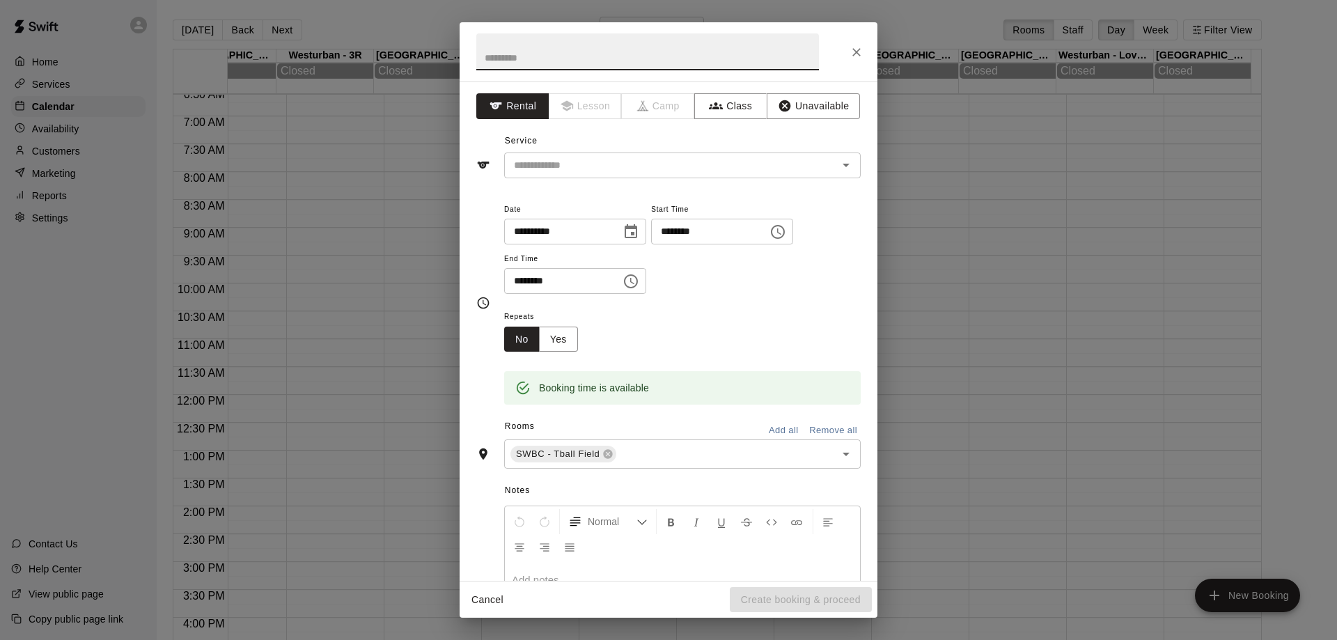
drag, startPoint x: 838, startPoint y: 440, endPoint x: 828, endPoint y: 338, distance: 102.8
drag, startPoint x: 862, startPoint y: 54, endPoint x: 920, endPoint y: 331, distance: 283.7
click at [862, 53] on icon "Close" at bounding box center [856, 52] width 14 height 14
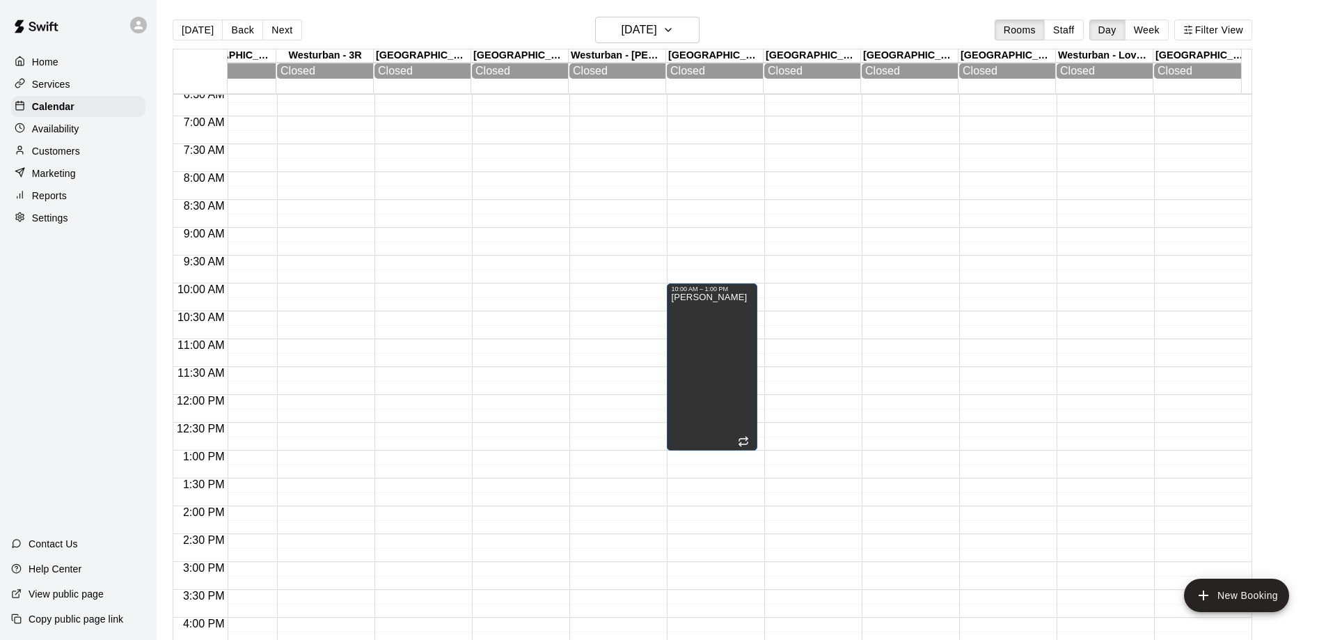
drag, startPoint x: 903, startPoint y: 331, endPoint x: 827, endPoint y: 342, distance: 76.6
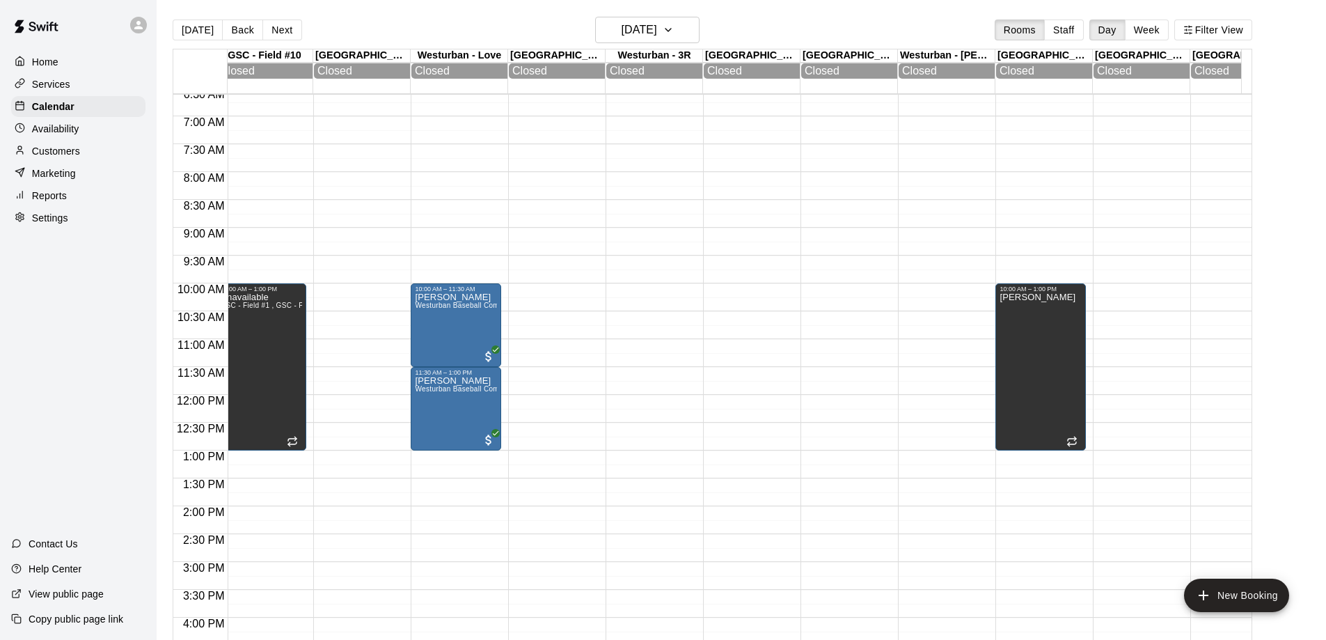
scroll to position [0, 324]
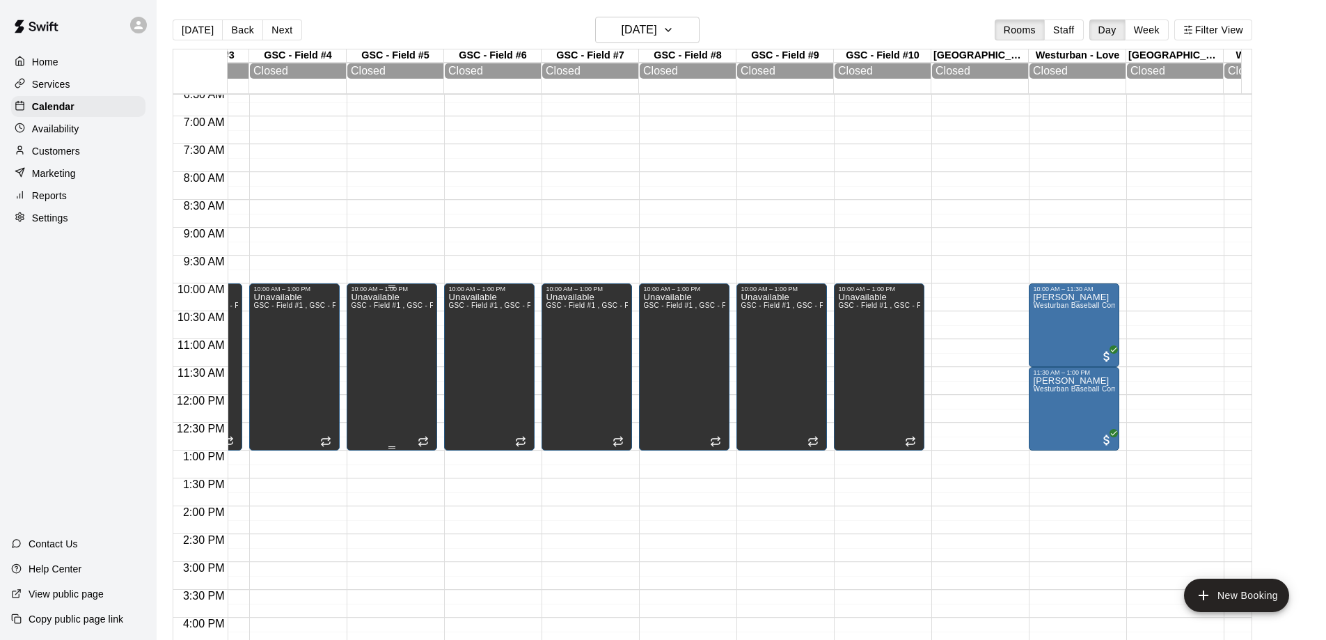
drag, startPoint x: 969, startPoint y: 324, endPoint x: 883, endPoint y: 326, distance: 86.4
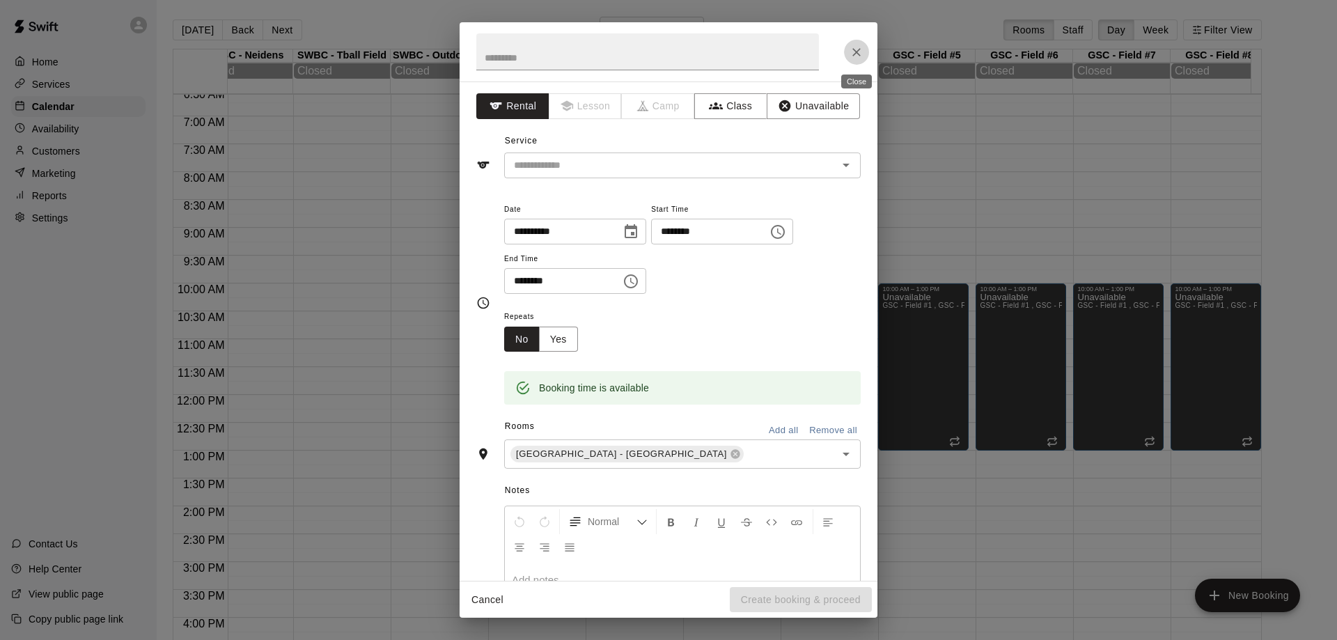
click at [856, 56] on icon "Close" at bounding box center [856, 52] width 14 height 14
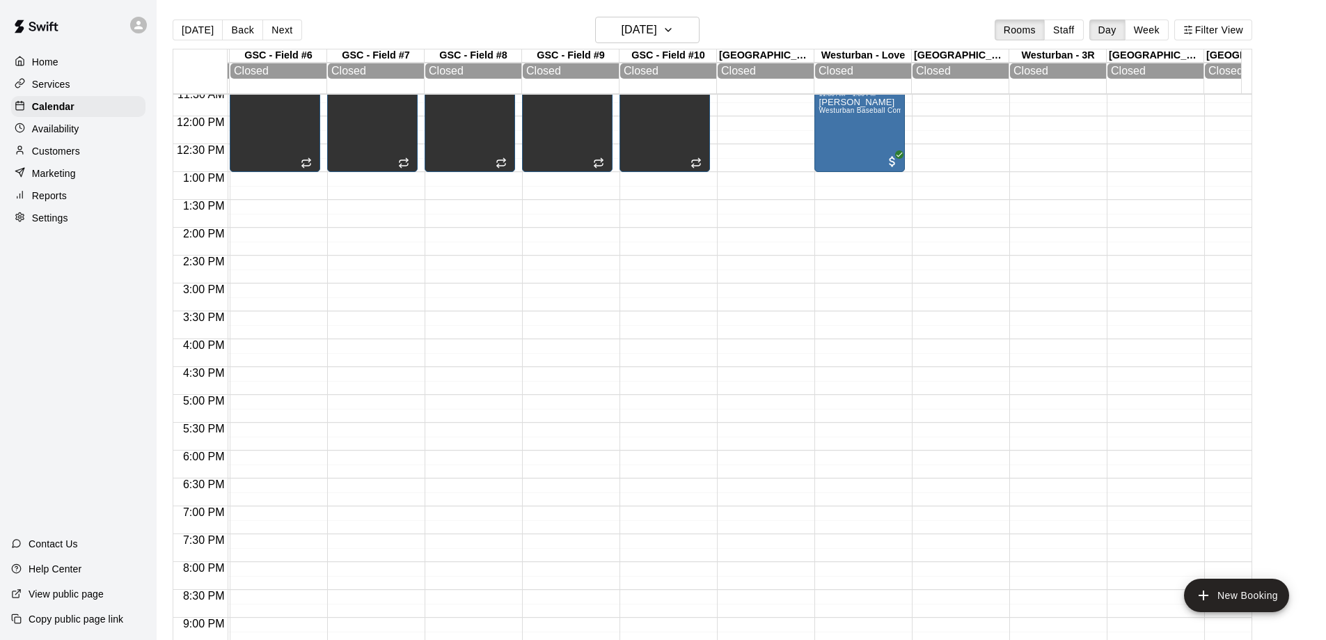
drag, startPoint x: 828, startPoint y: 373, endPoint x: 910, endPoint y: 371, distance: 82.2
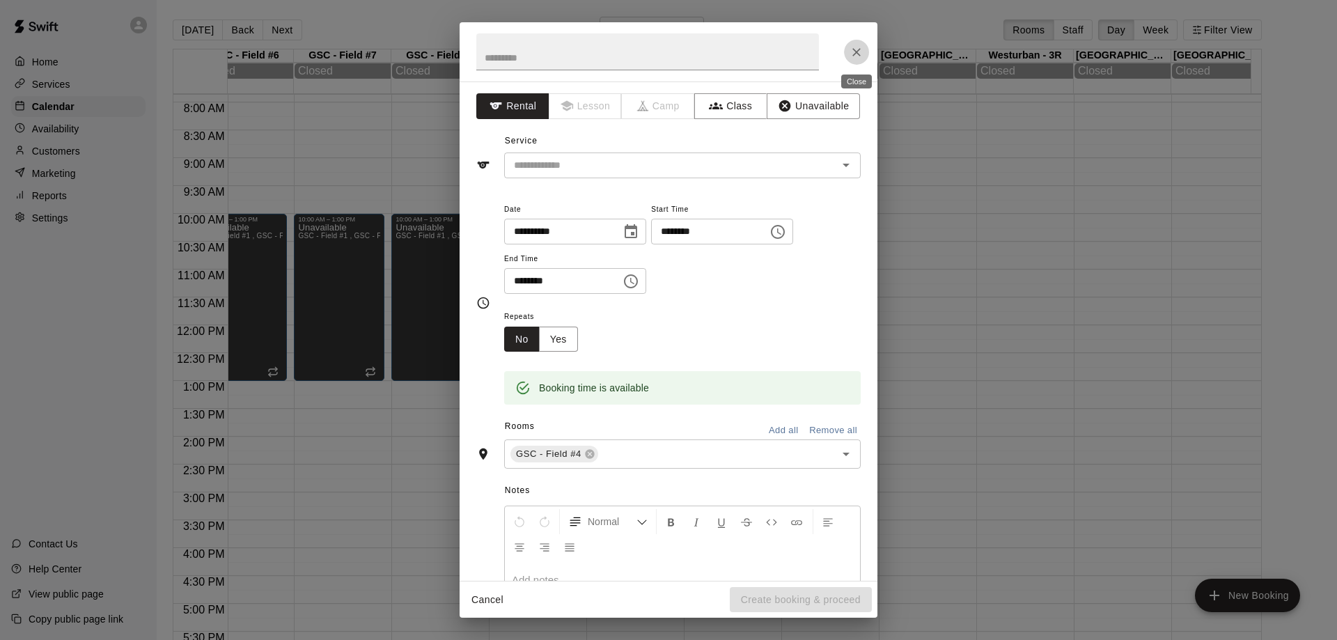
click at [860, 51] on icon "Close" at bounding box center [856, 52] width 14 height 14
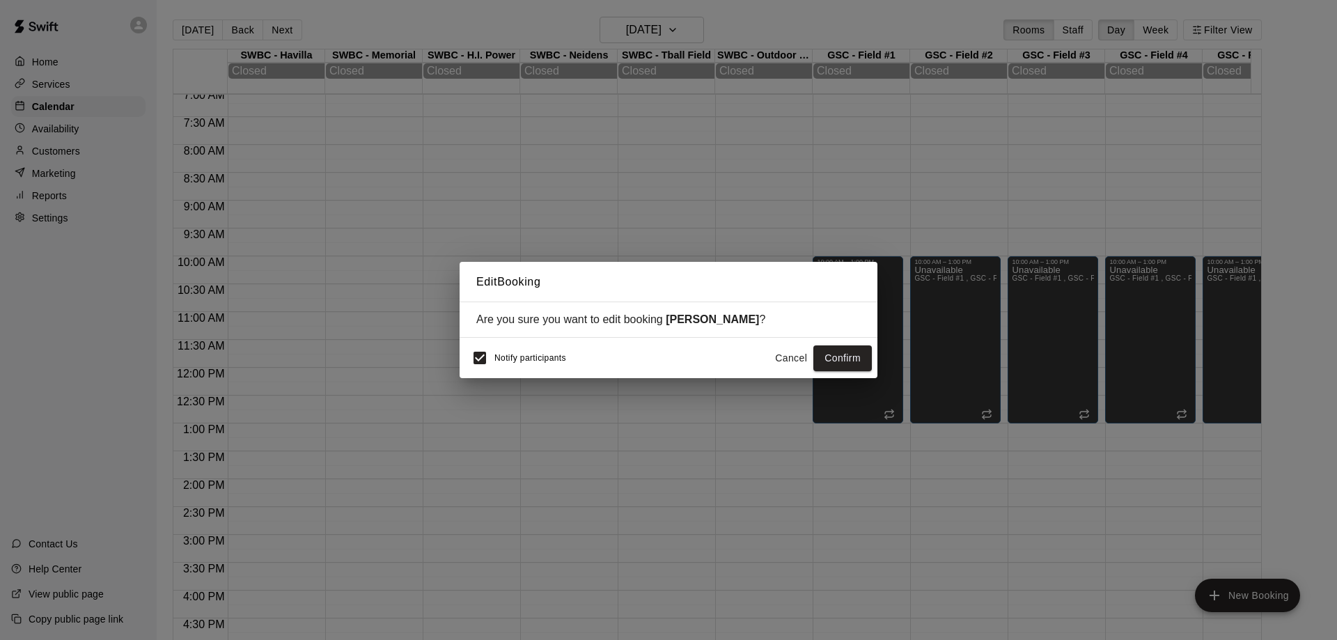
drag, startPoint x: 705, startPoint y: 317, endPoint x: 740, endPoint y: 306, distance: 36.8
click at [785, 361] on button "Cancel" at bounding box center [790, 358] width 45 height 26
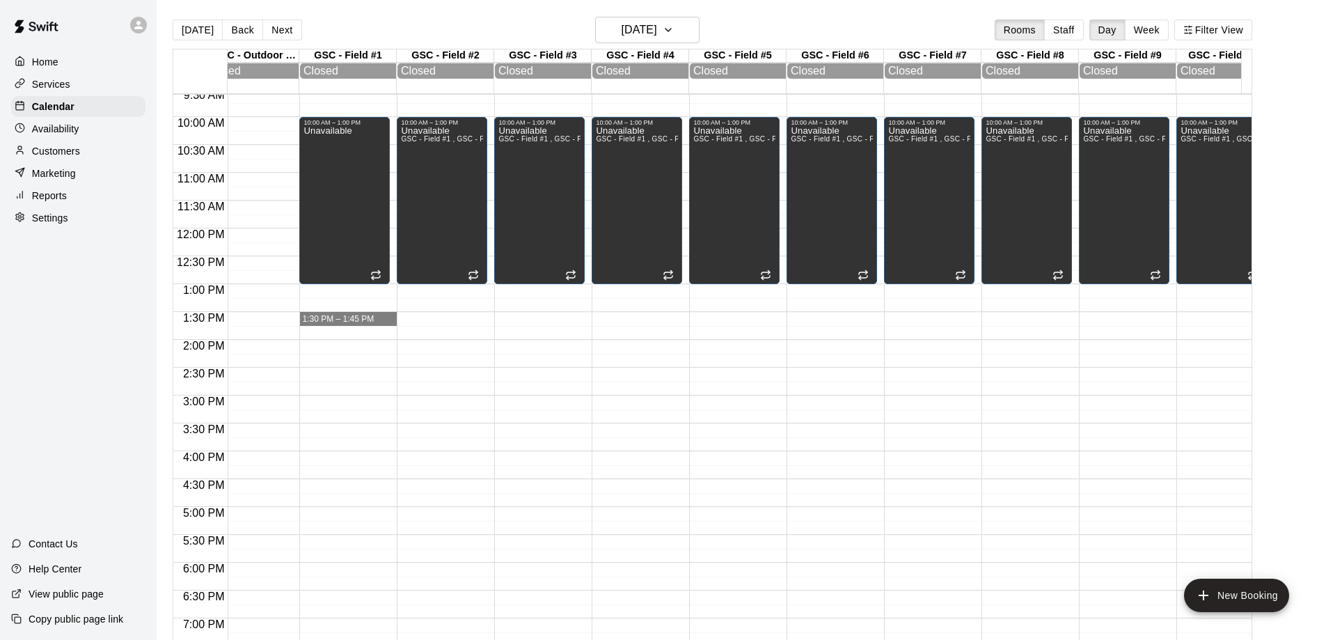
drag, startPoint x: 908, startPoint y: 327, endPoint x: 1024, endPoint y: 318, distance: 115.9
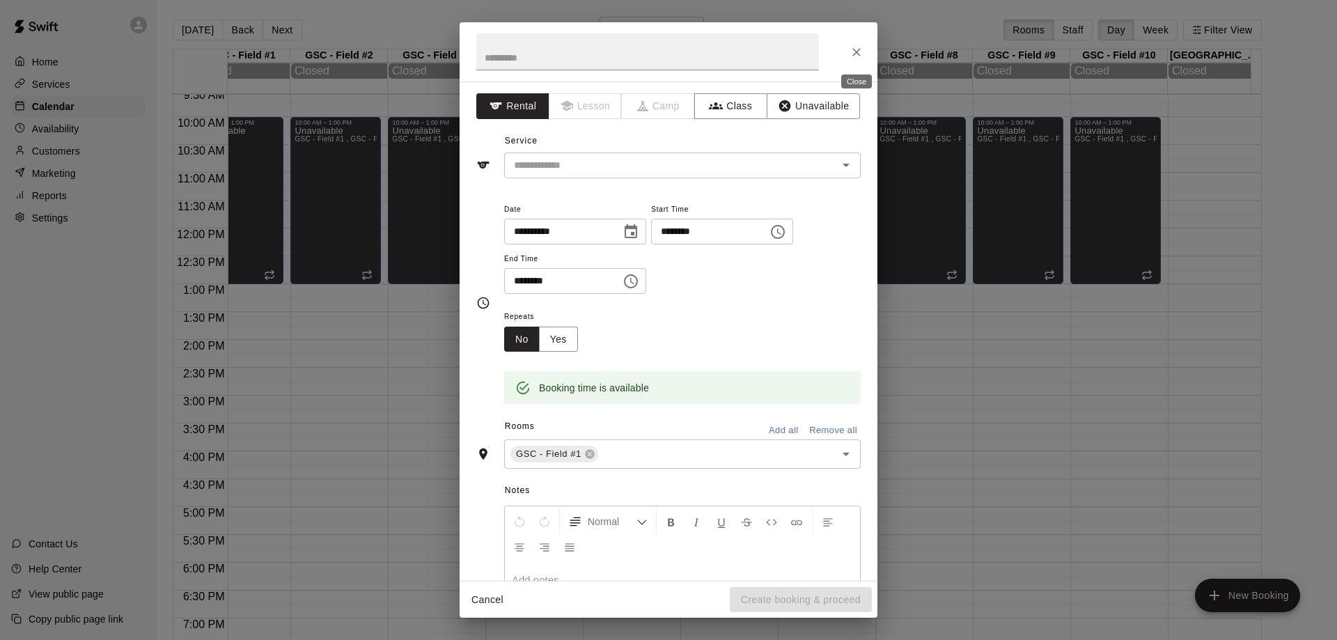
click at [863, 52] on button "Close" at bounding box center [856, 52] width 25 height 25
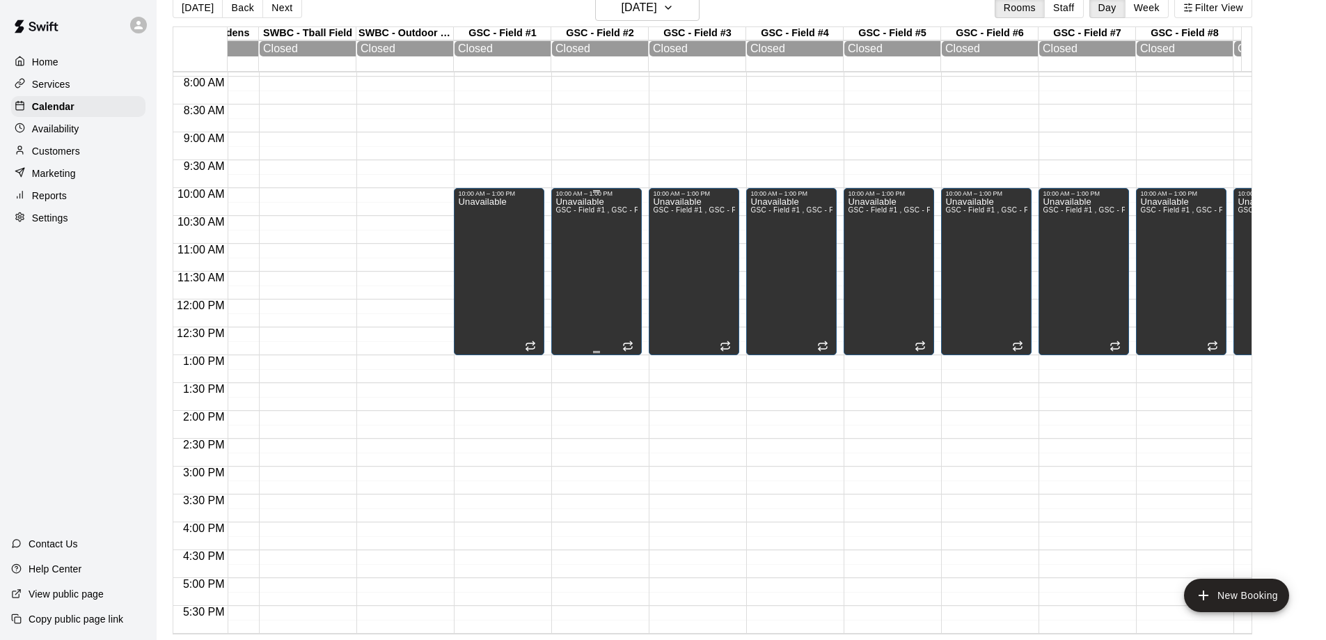
click at [599, 241] on div "Unavailable GSC - Field #1 , GSC - Field #2, GSC - Field #3 , GSC - Field #4 , …" at bounding box center [596, 517] width 82 height 640
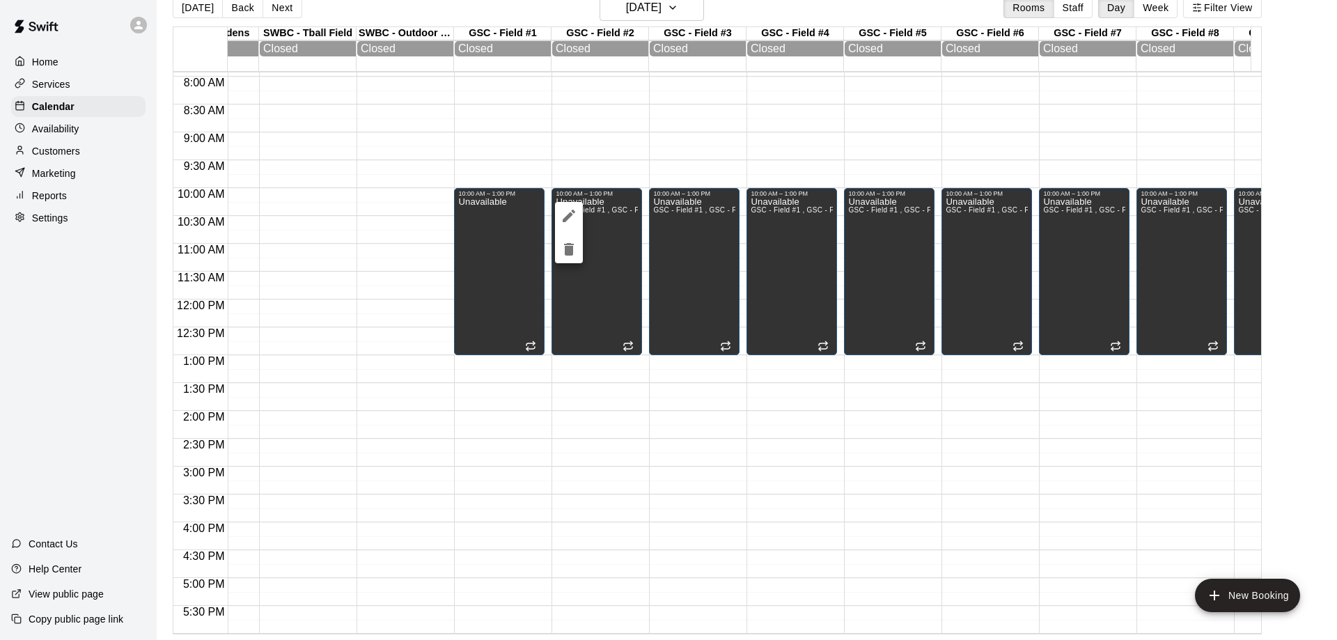
click at [572, 207] on icon "edit" at bounding box center [568, 215] width 17 height 17
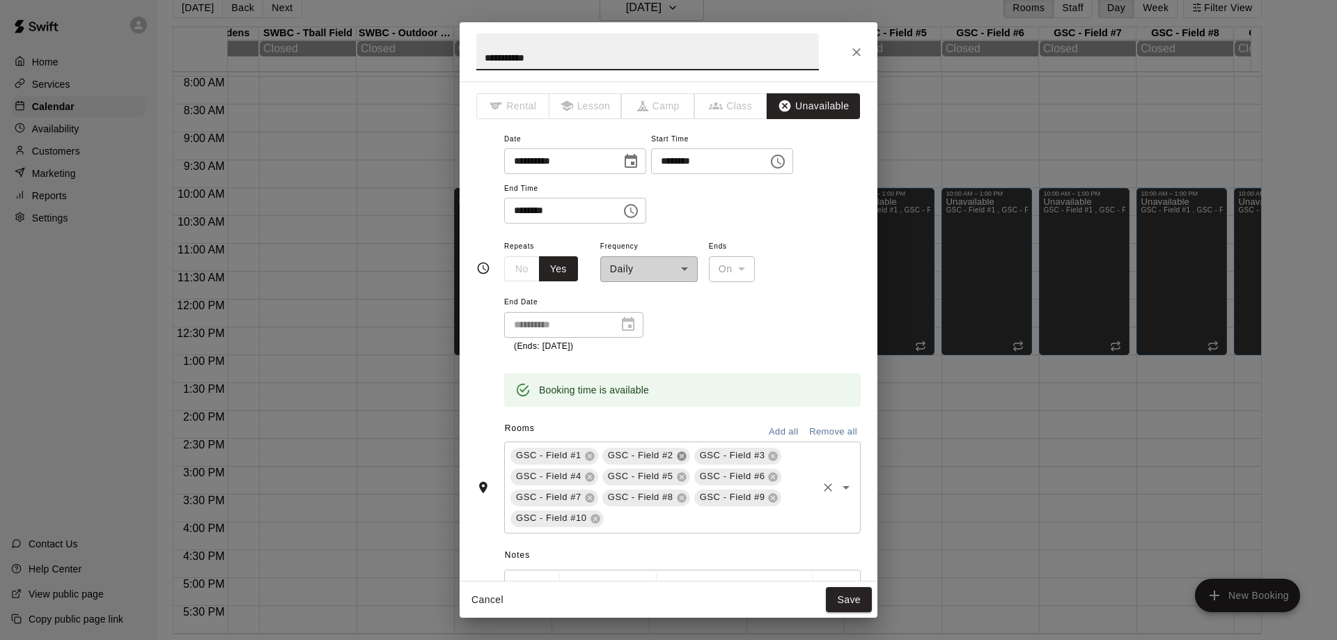
click at [680, 456] on icon at bounding box center [681, 455] width 9 height 9
click at [844, 599] on button "Save" at bounding box center [849, 600] width 46 height 26
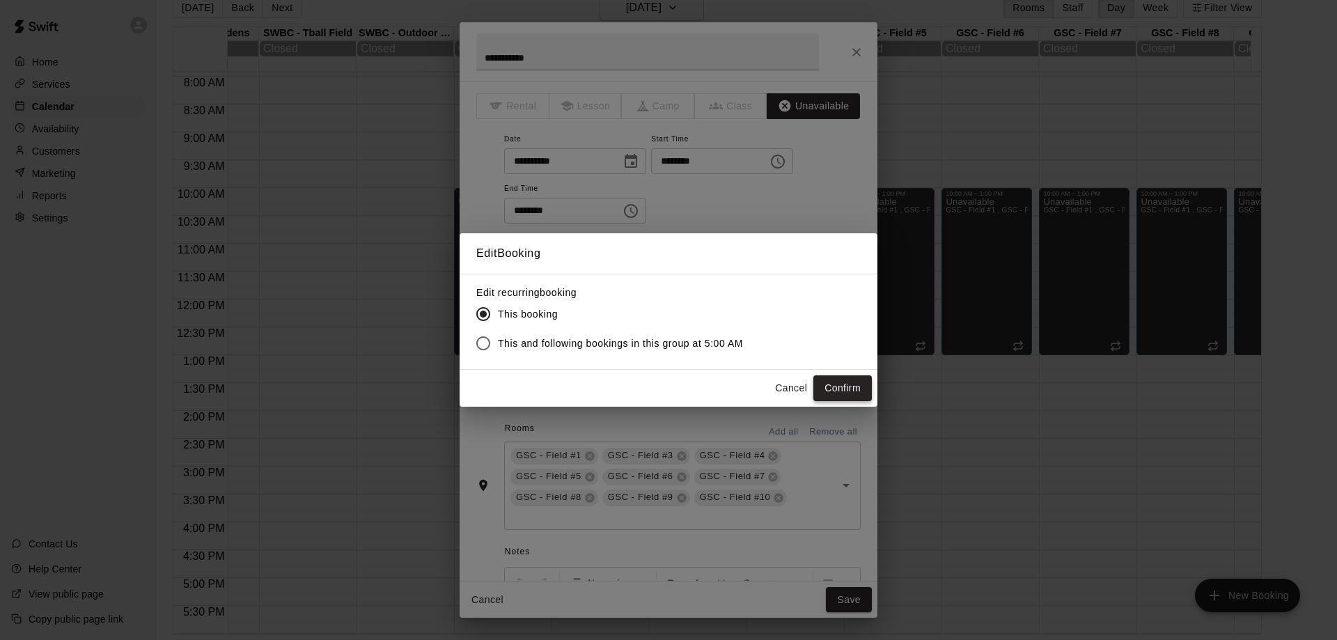
click at [853, 384] on button "Confirm" at bounding box center [842, 388] width 58 height 26
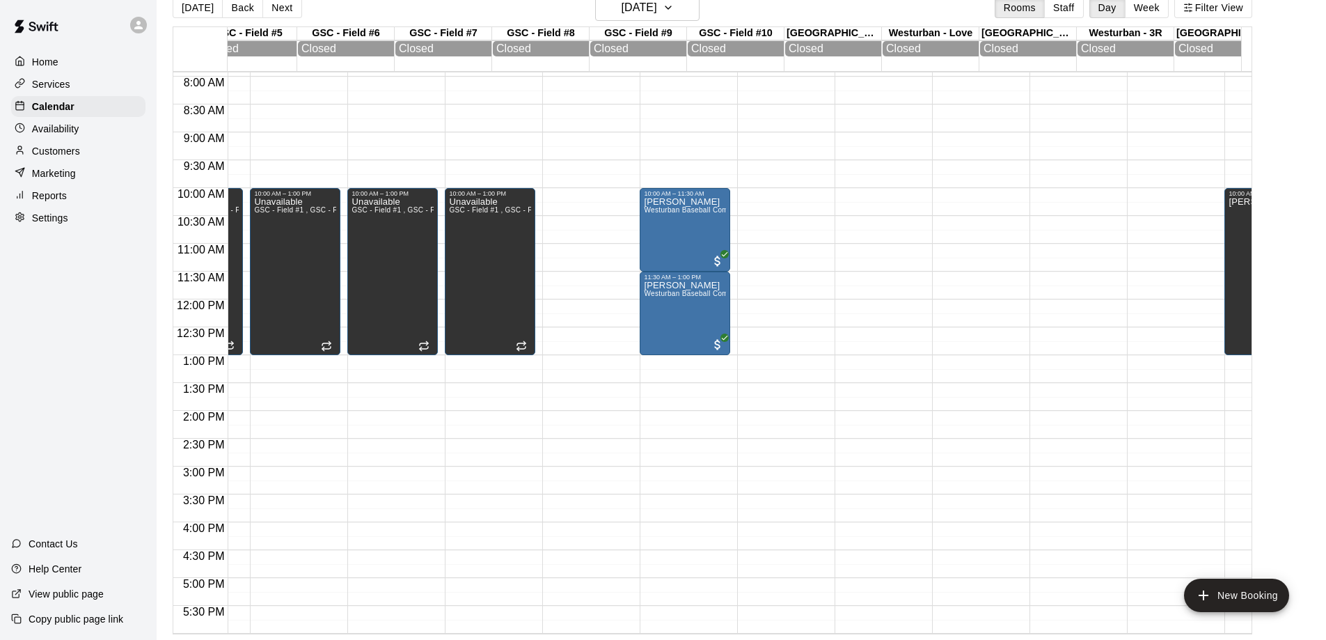
scroll to position [0, 1279]
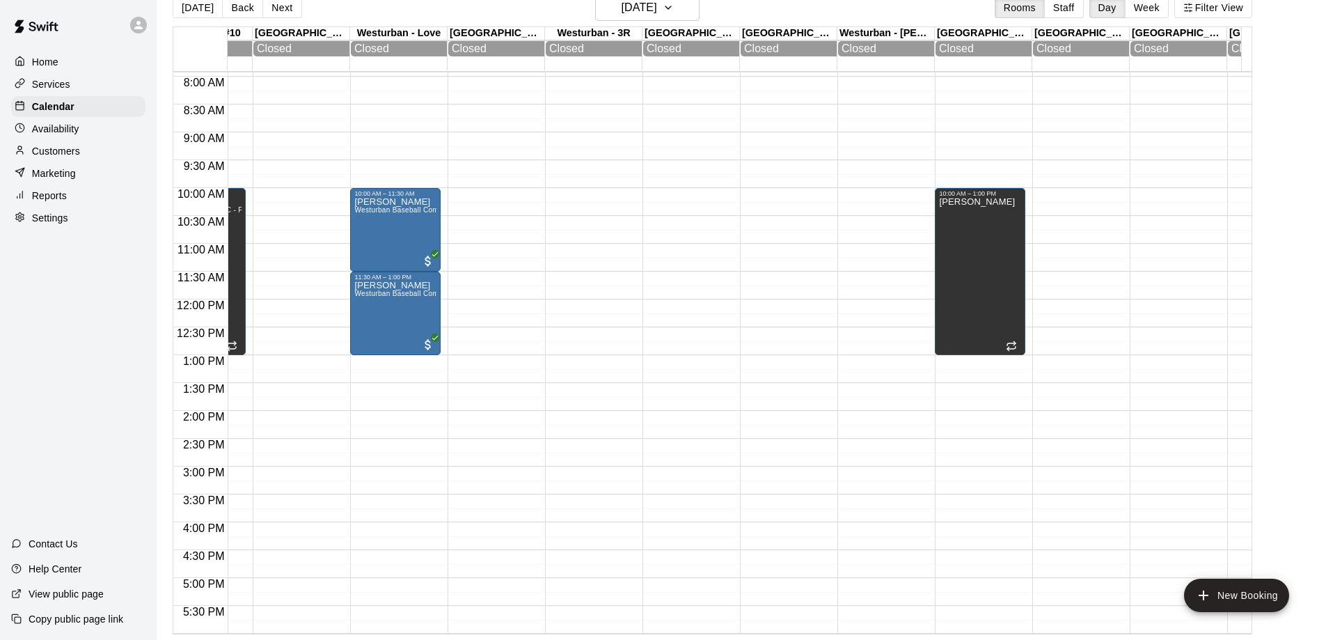
click at [1151, 7] on button "Week" at bounding box center [1147, 7] width 44 height 21
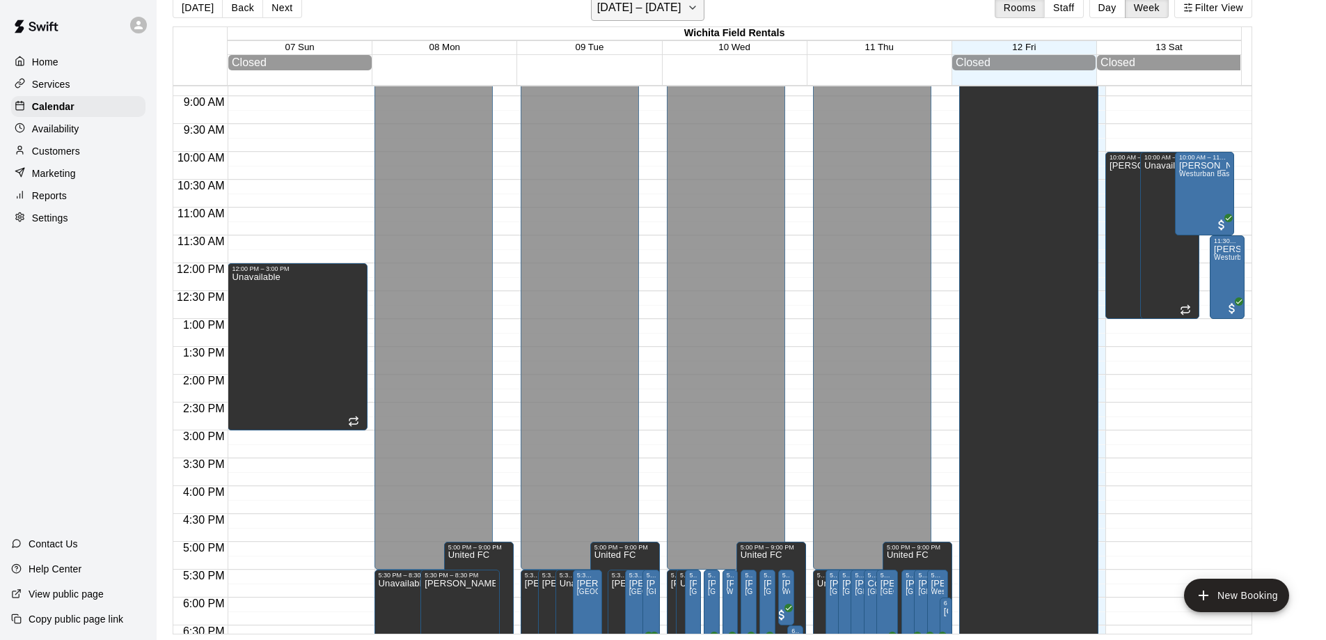
click at [698, 7] on icon "button" at bounding box center [692, 7] width 11 height 17
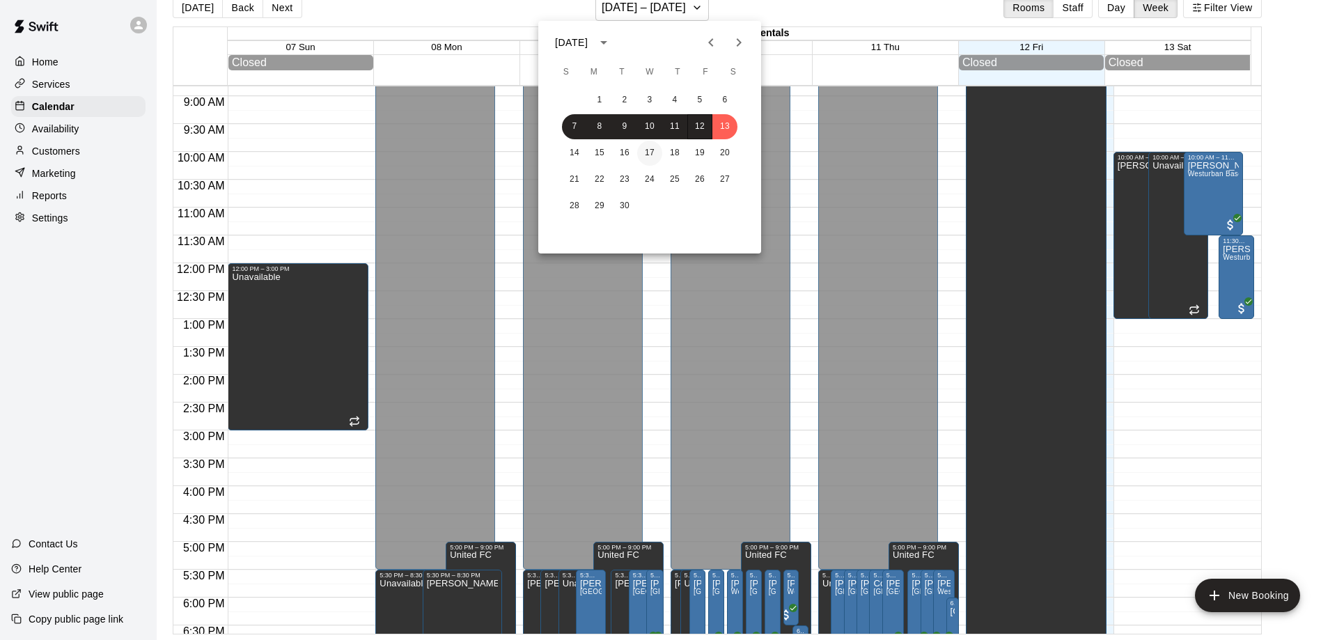
click at [649, 150] on button "17" at bounding box center [649, 153] width 25 height 25
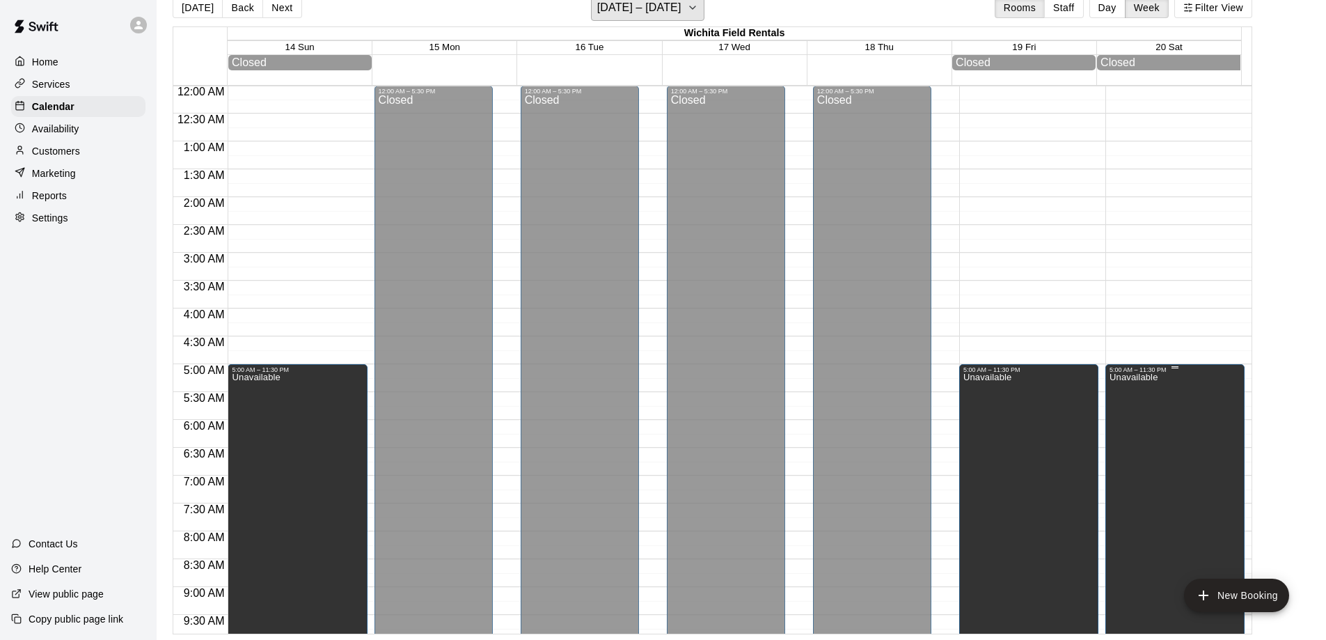
scroll to position [0, 0]
click at [1114, 10] on button "Day" at bounding box center [1107, 7] width 36 height 21
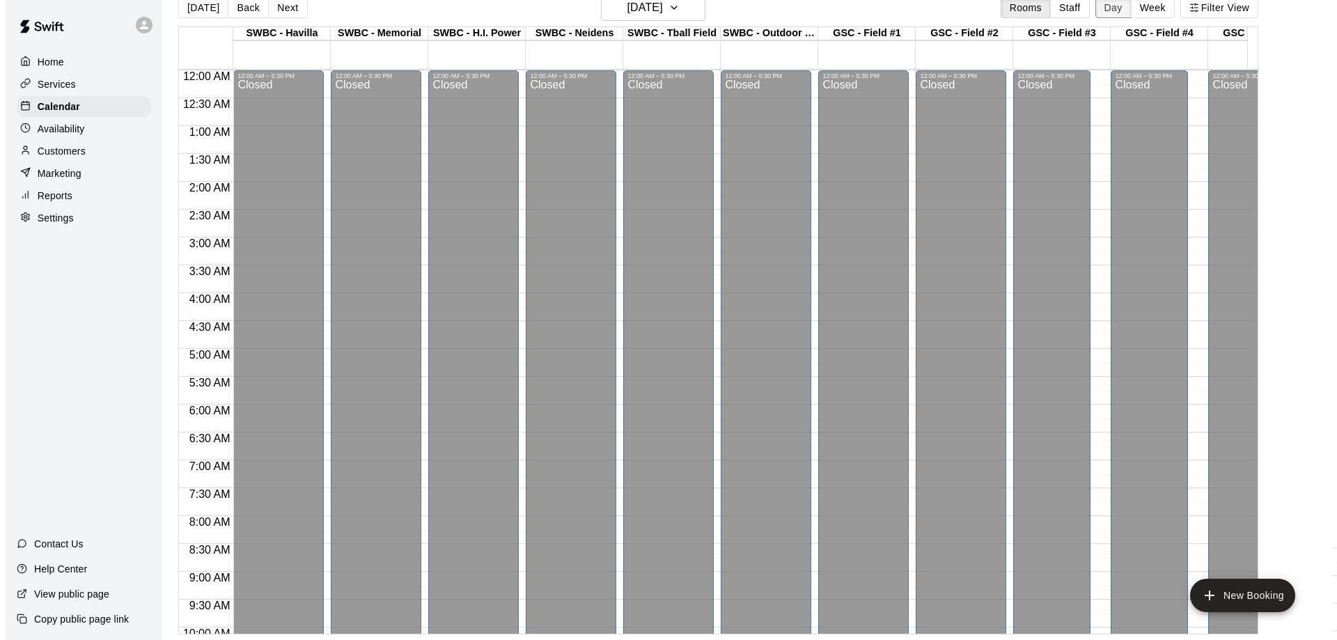
scroll to position [491, 0]
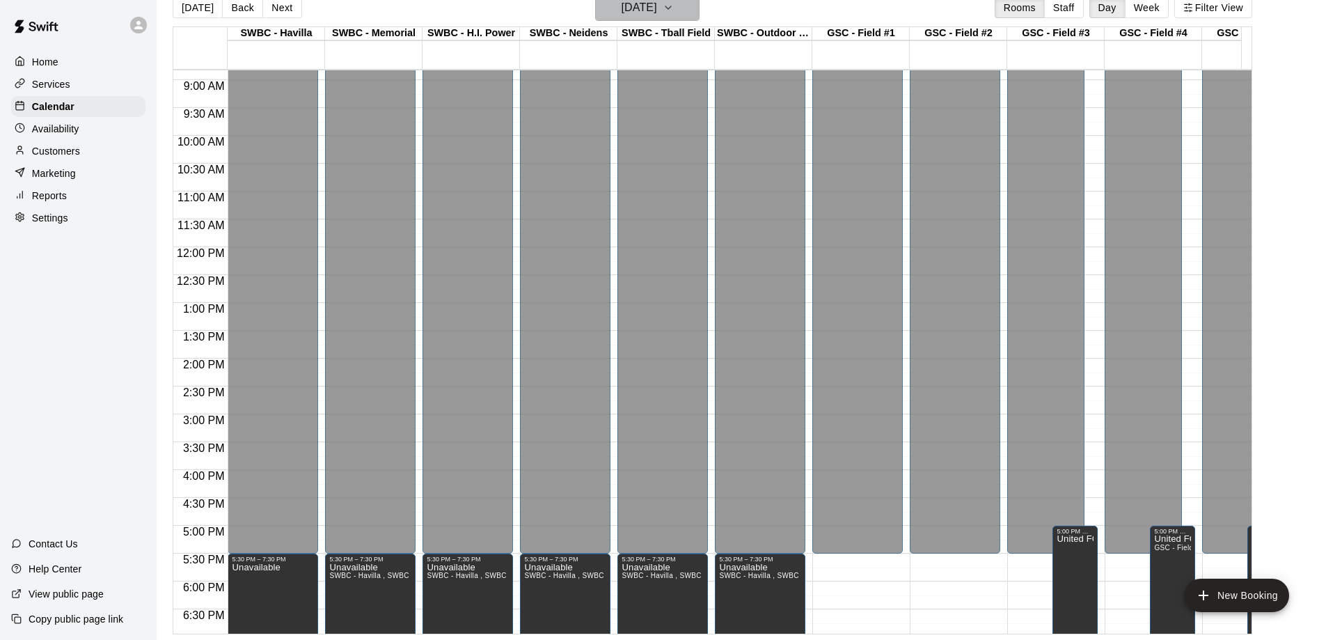
click at [657, 10] on h6 "[DATE]" at bounding box center [640, 7] width 36 height 19
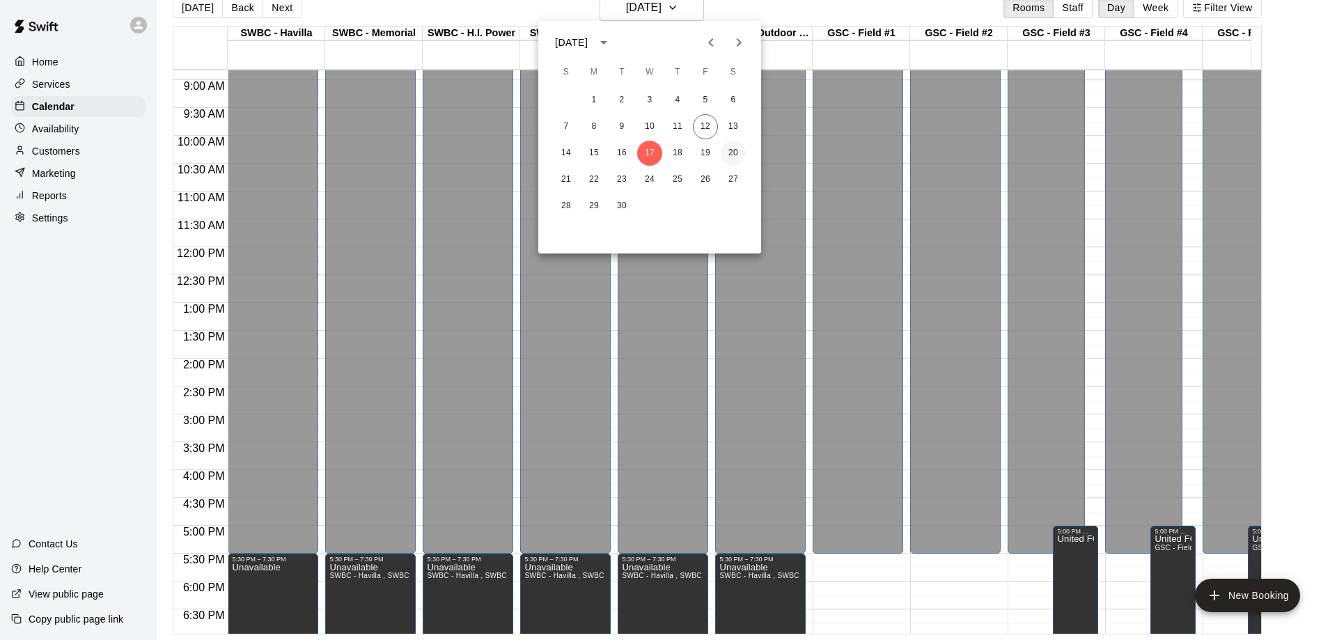
click at [727, 155] on button "20" at bounding box center [732, 153] width 25 height 25
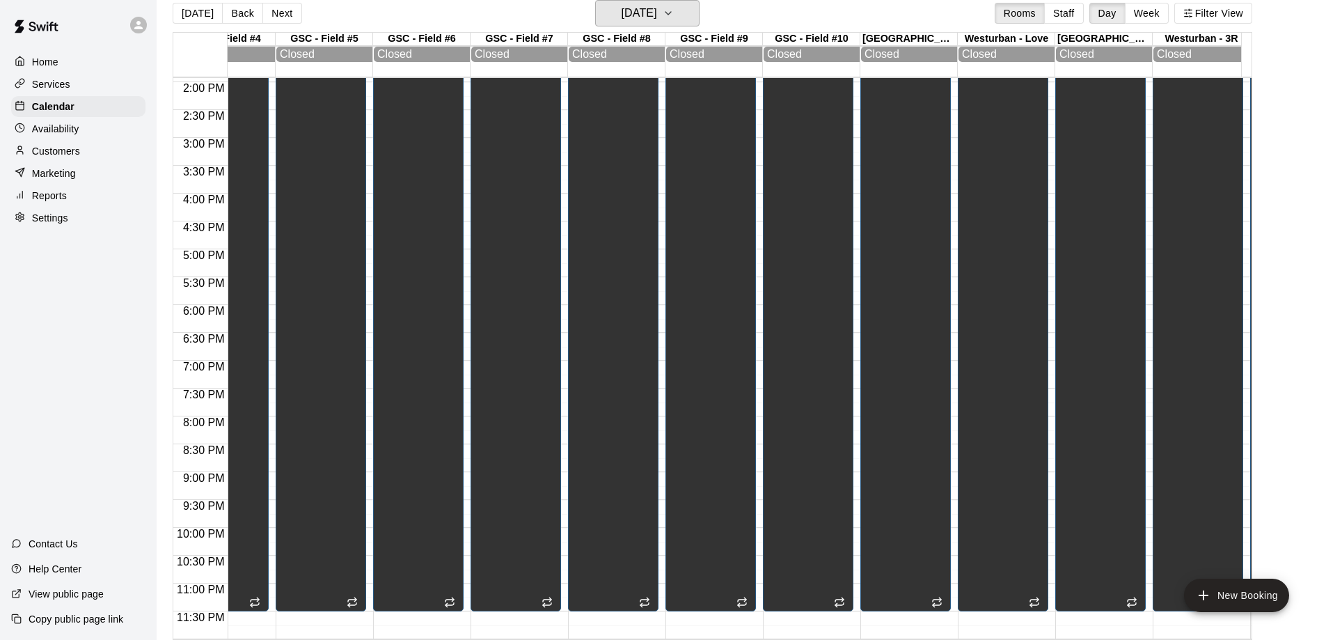
scroll to position [0, 1023]
